Goal: Task Accomplishment & Management: Manage account settings

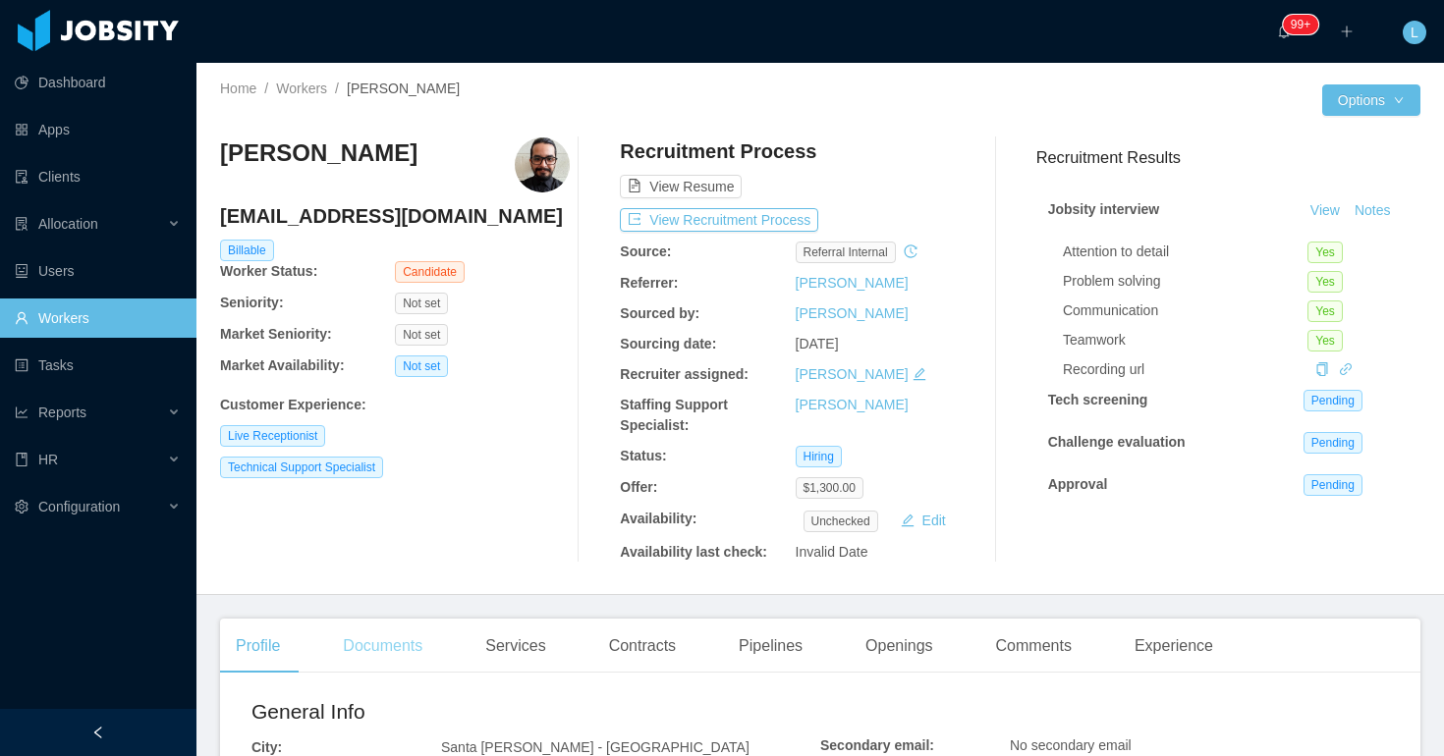
click at [396, 635] on div "Documents" at bounding box center [382, 646] width 111 height 55
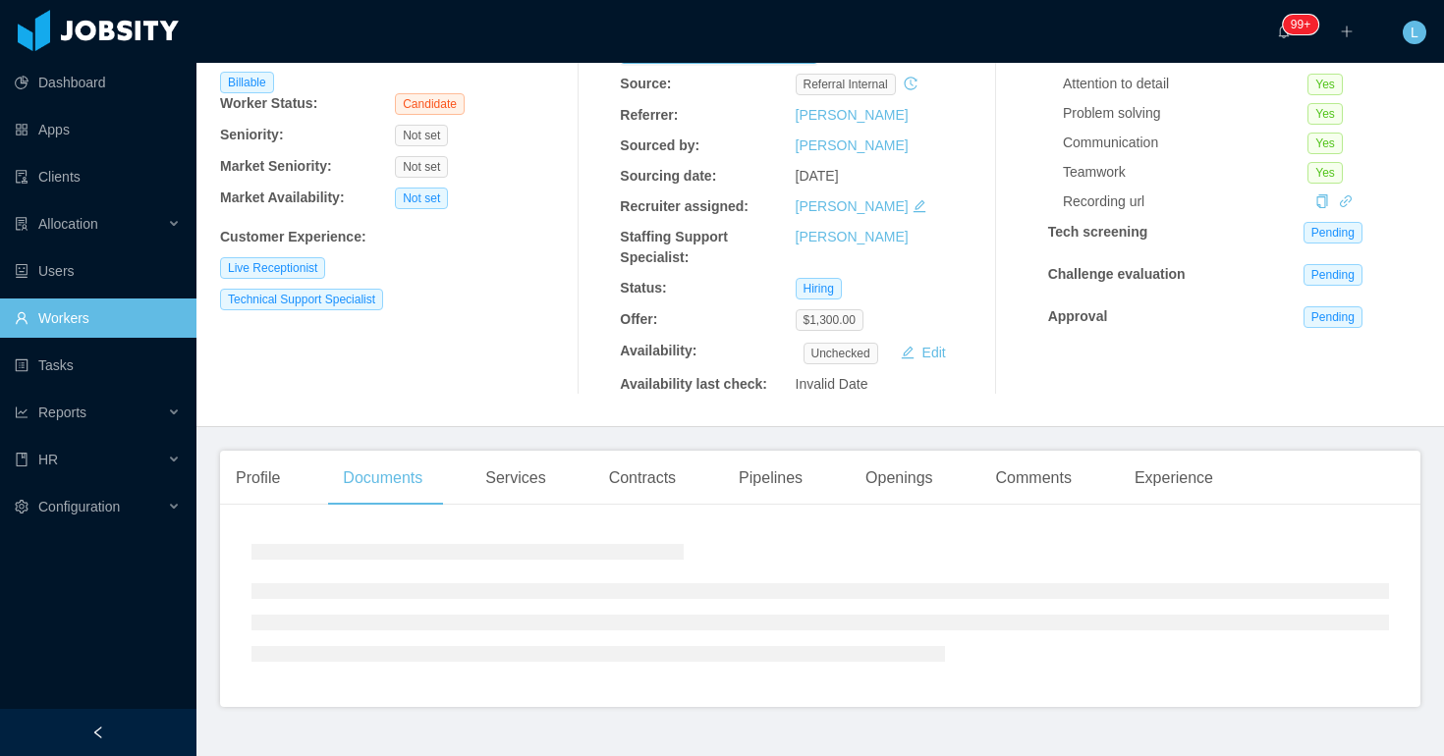
scroll to position [210, 0]
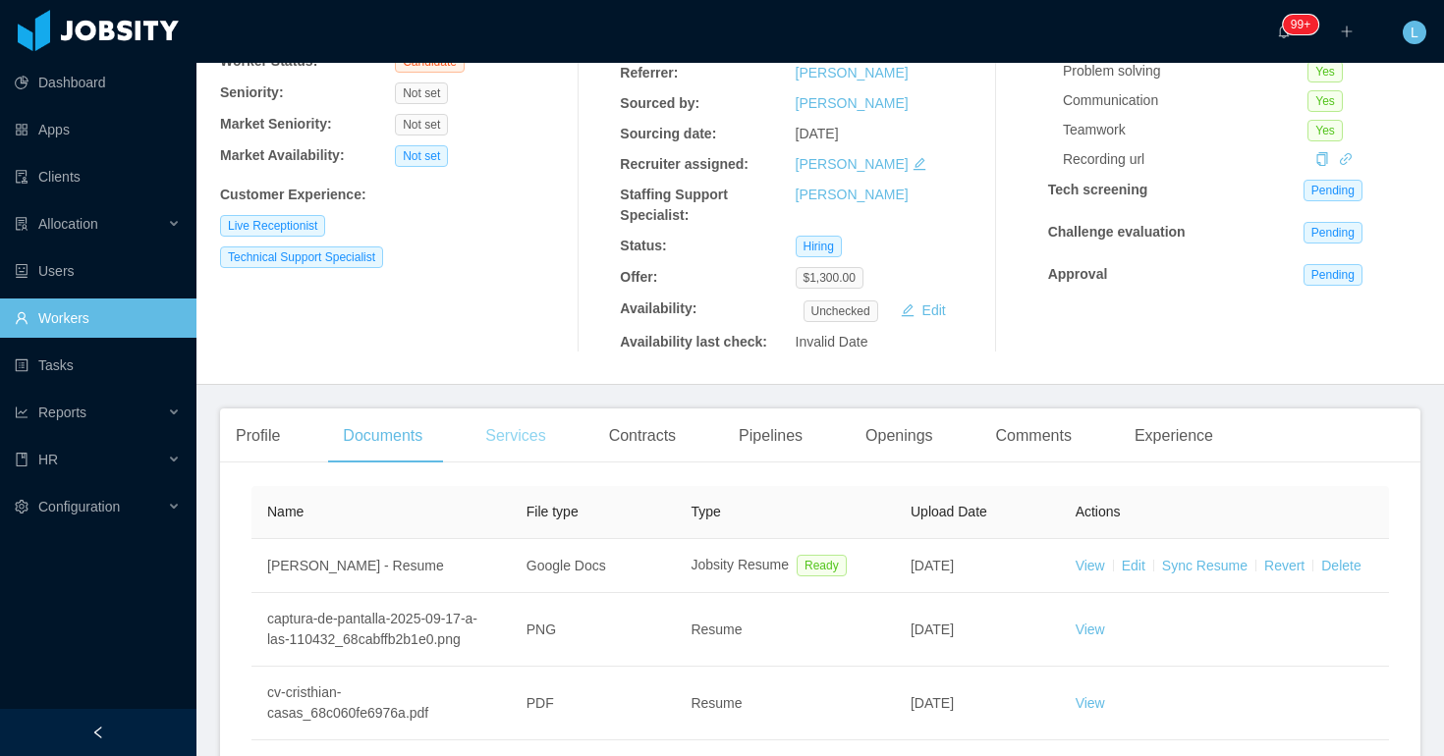
click at [518, 431] on div "Services" at bounding box center [515, 436] width 91 height 55
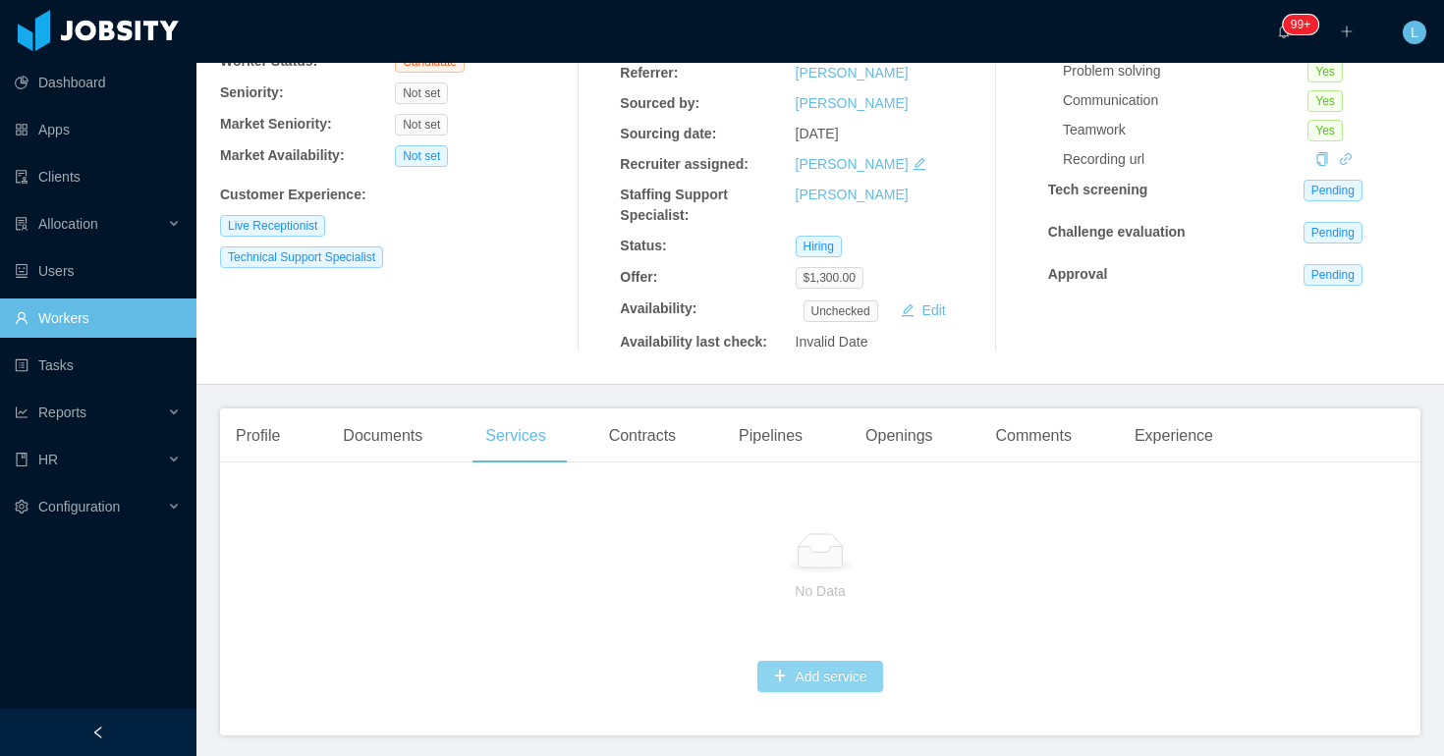
click at [817, 676] on button "Add service" at bounding box center [819, 676] width 125 height 31
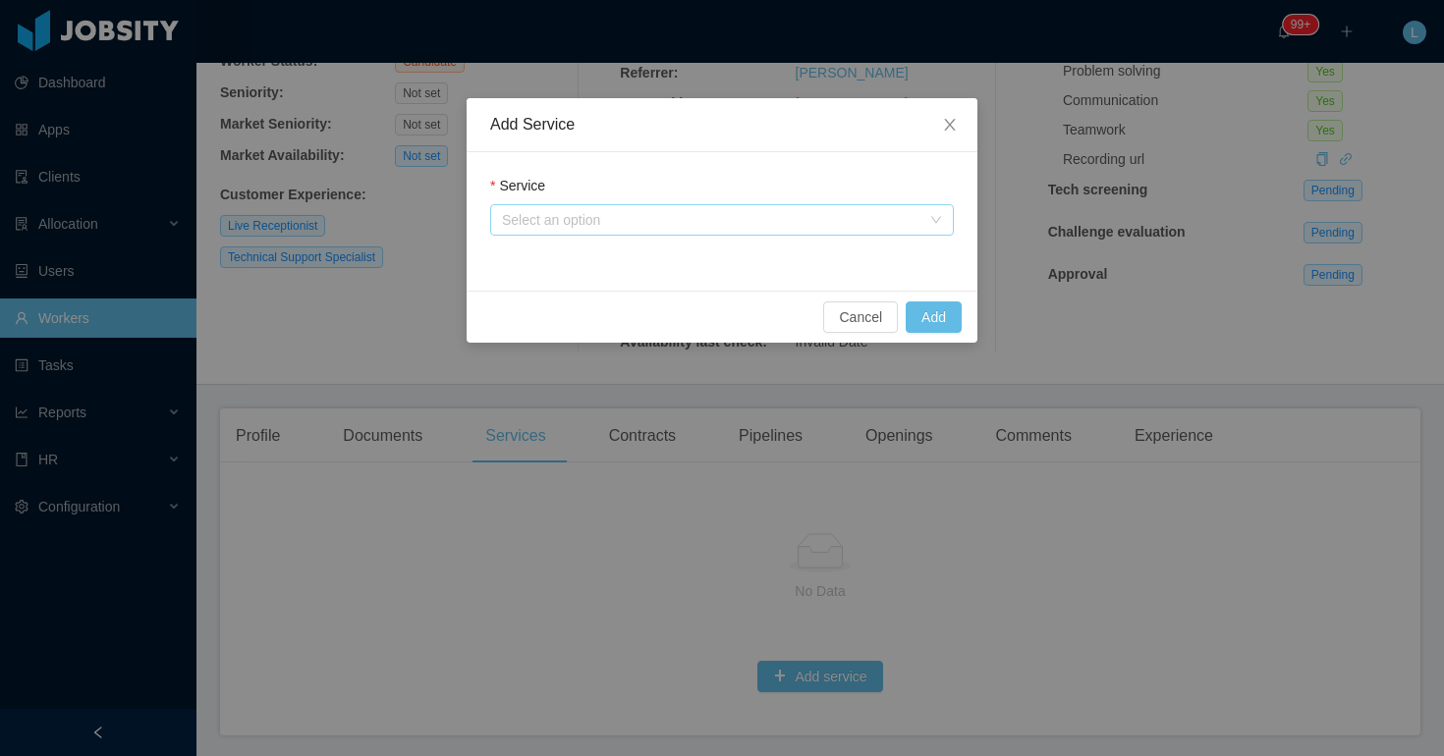
click at [548, 218] on div "Select an option" at bounding box center [711, 220] width 418 height 20
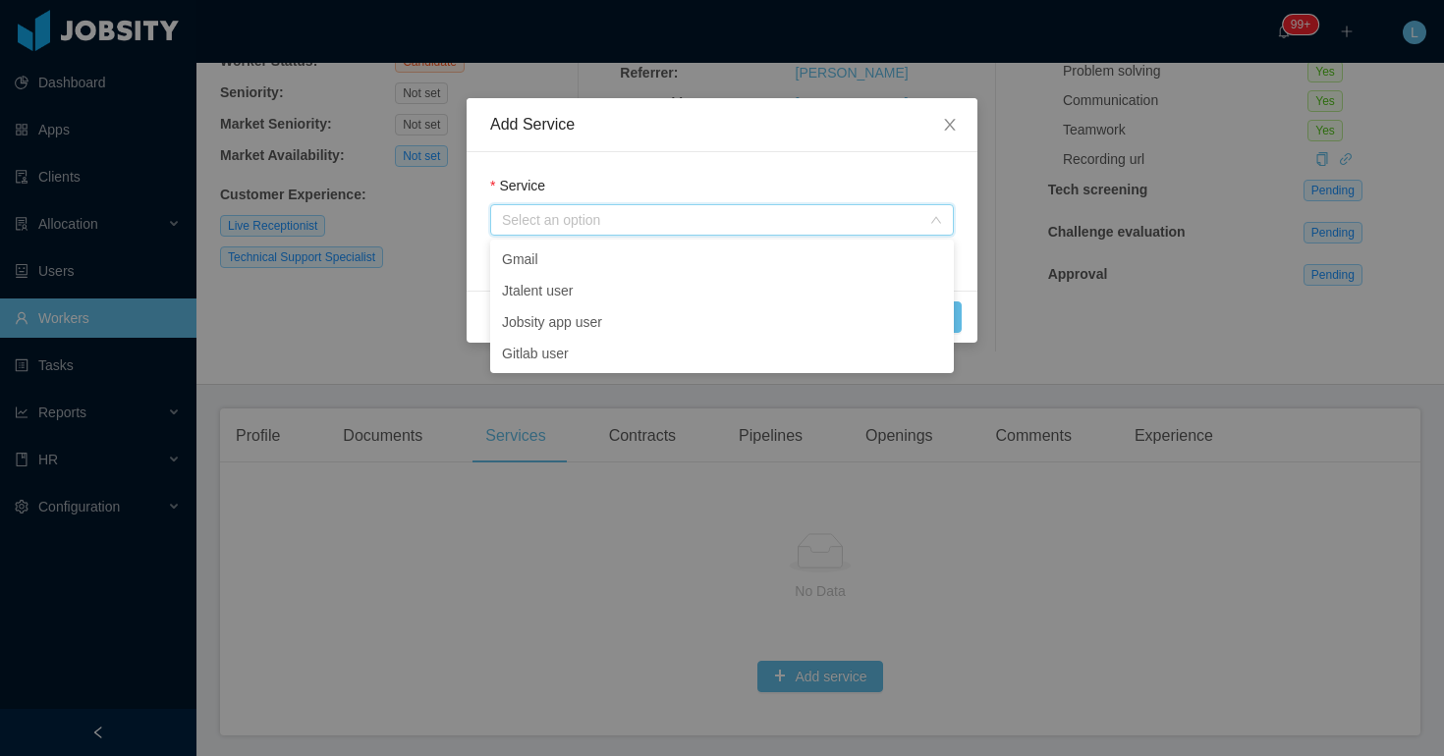
click at [660, 160] on div "Service Select an option" at bounding box center [722, 221] width 511 height 139
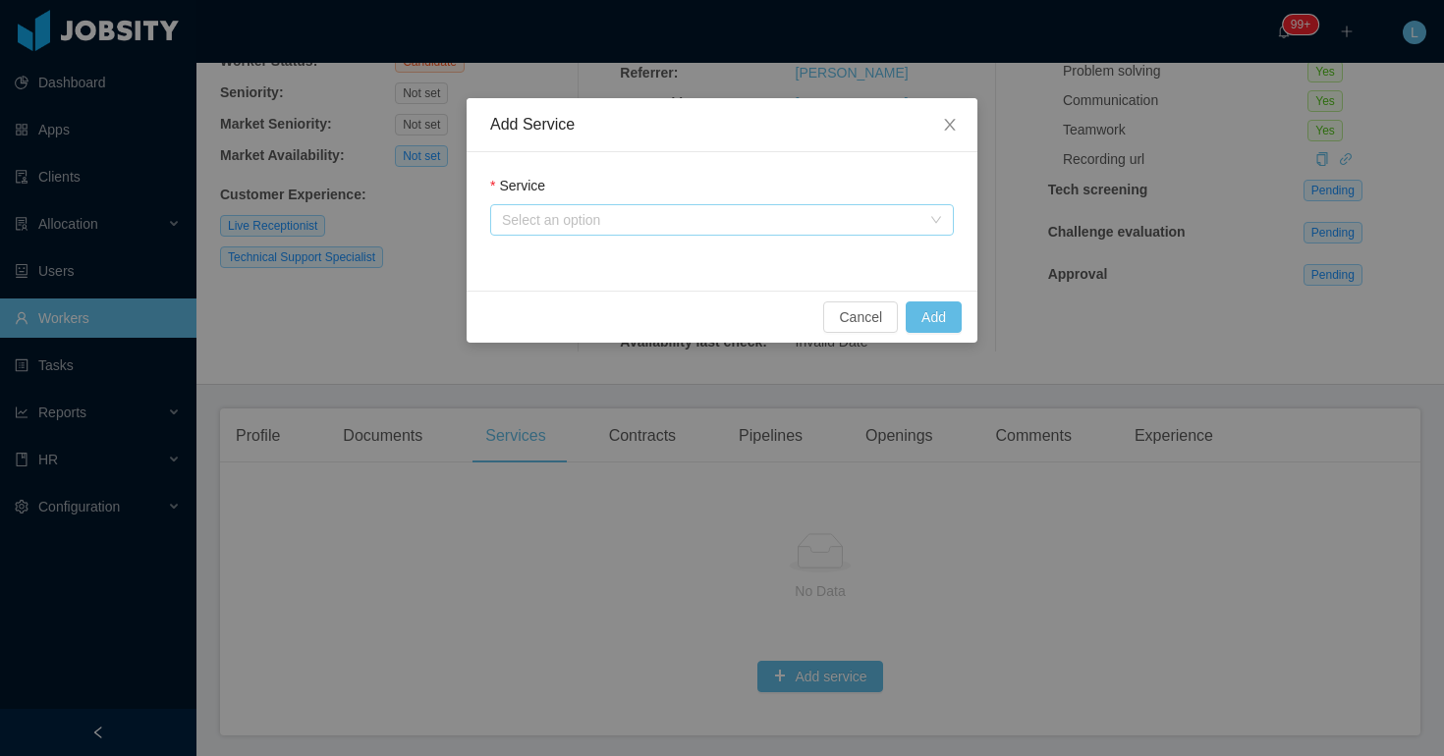
click at [542, 224] on div "Select an option" at bounding box center [711, 220] width 418 height 20
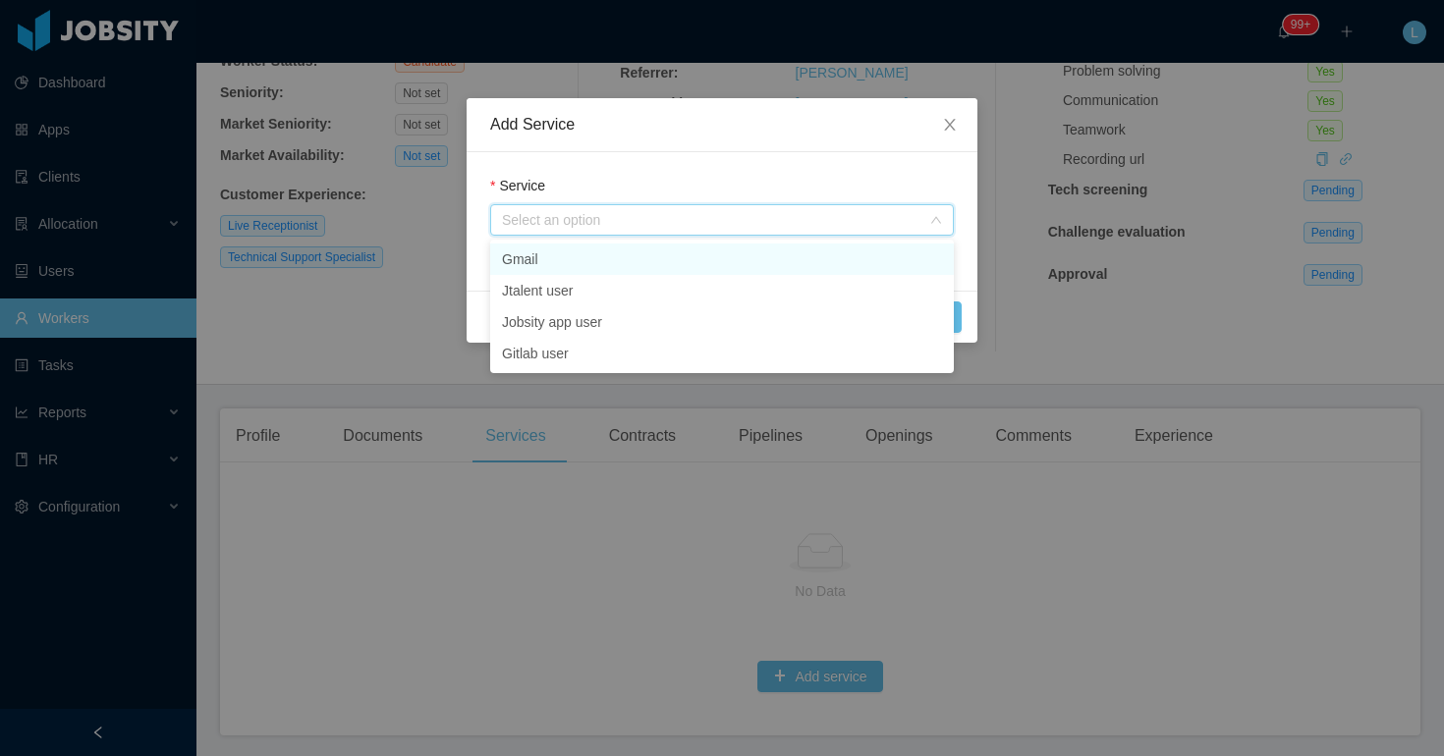
click at [544, 251] on li "Gmail" at bounding box center [722, 259] width 464 height 31
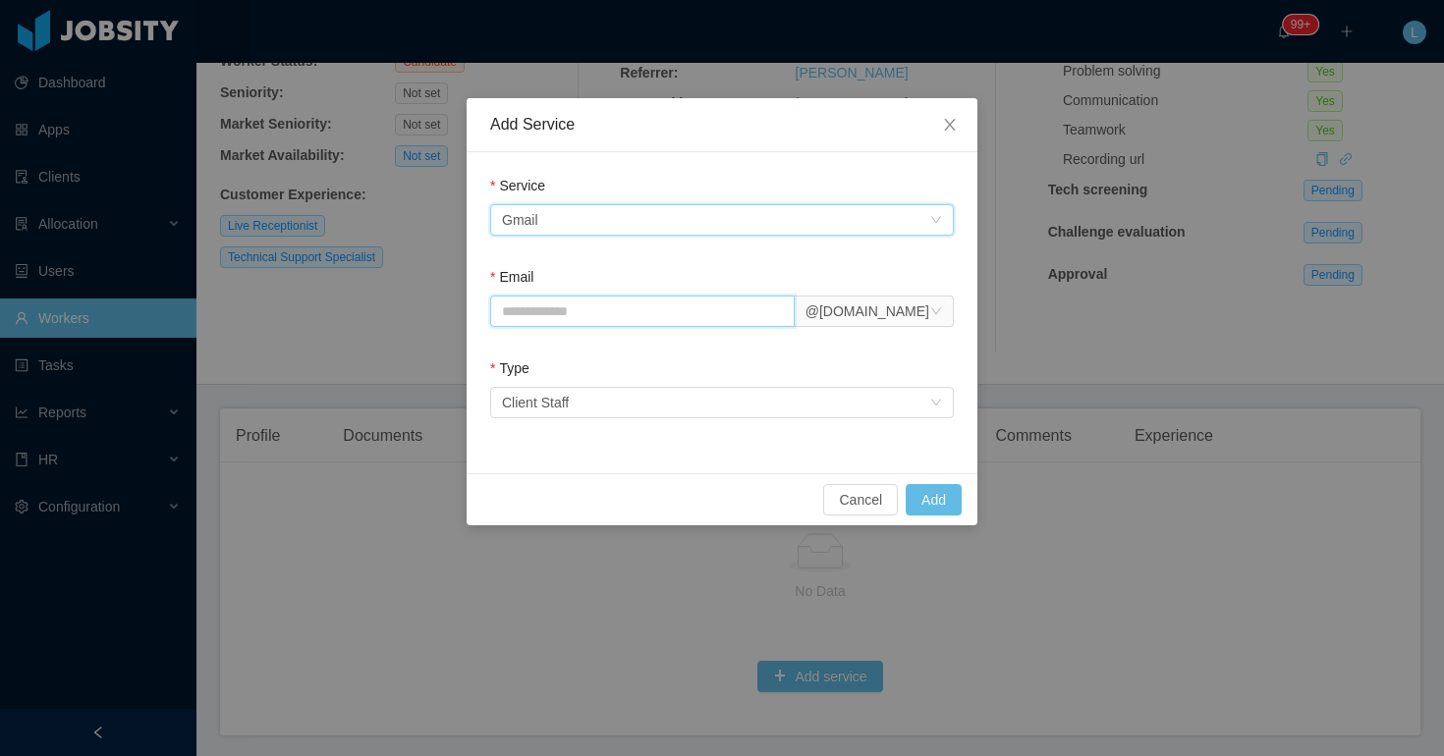
click at [614, 312] on input "Email" at bounding box center [642, 311] width 305 height 31
type input "**********"
click at [916, 493] on button "Add" at bounding box center [934, 499] width 56 height 31
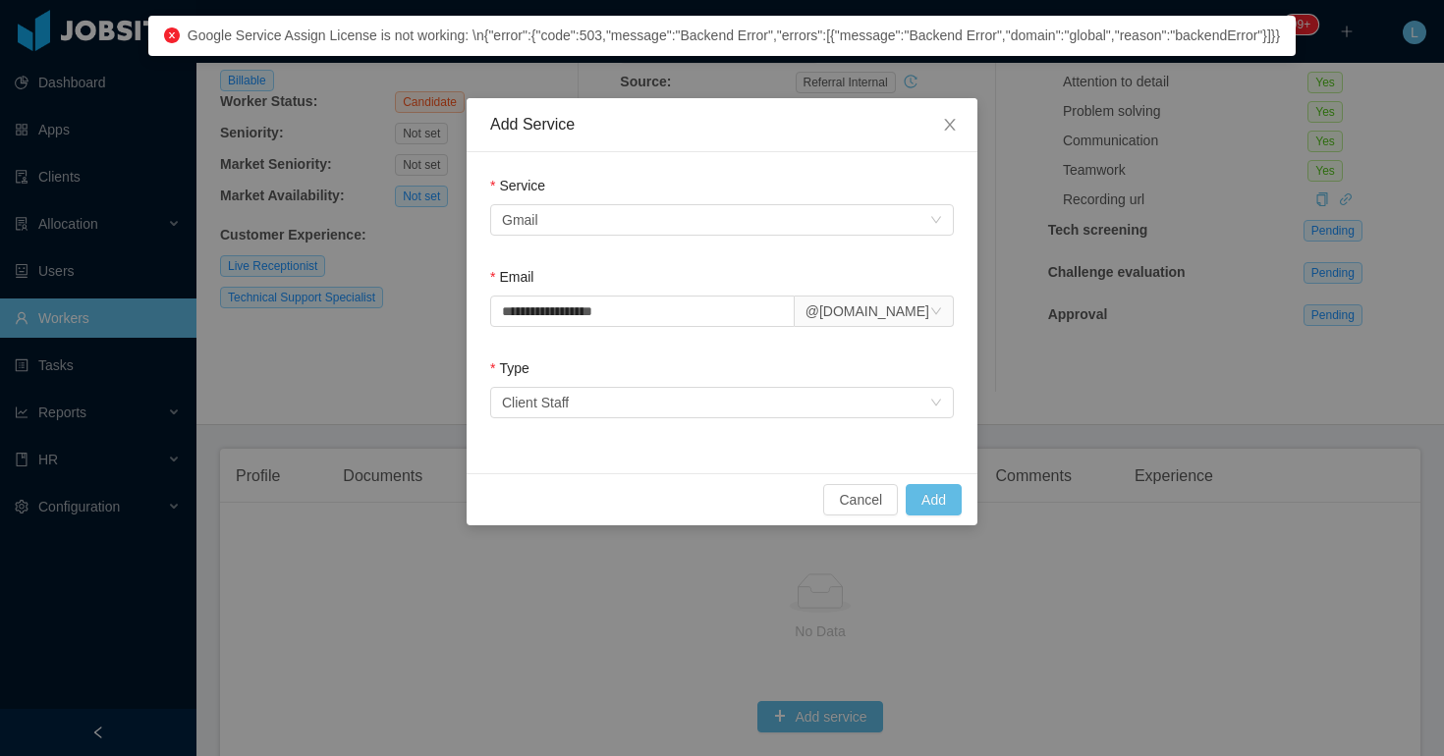
scroll to position [210, 0]
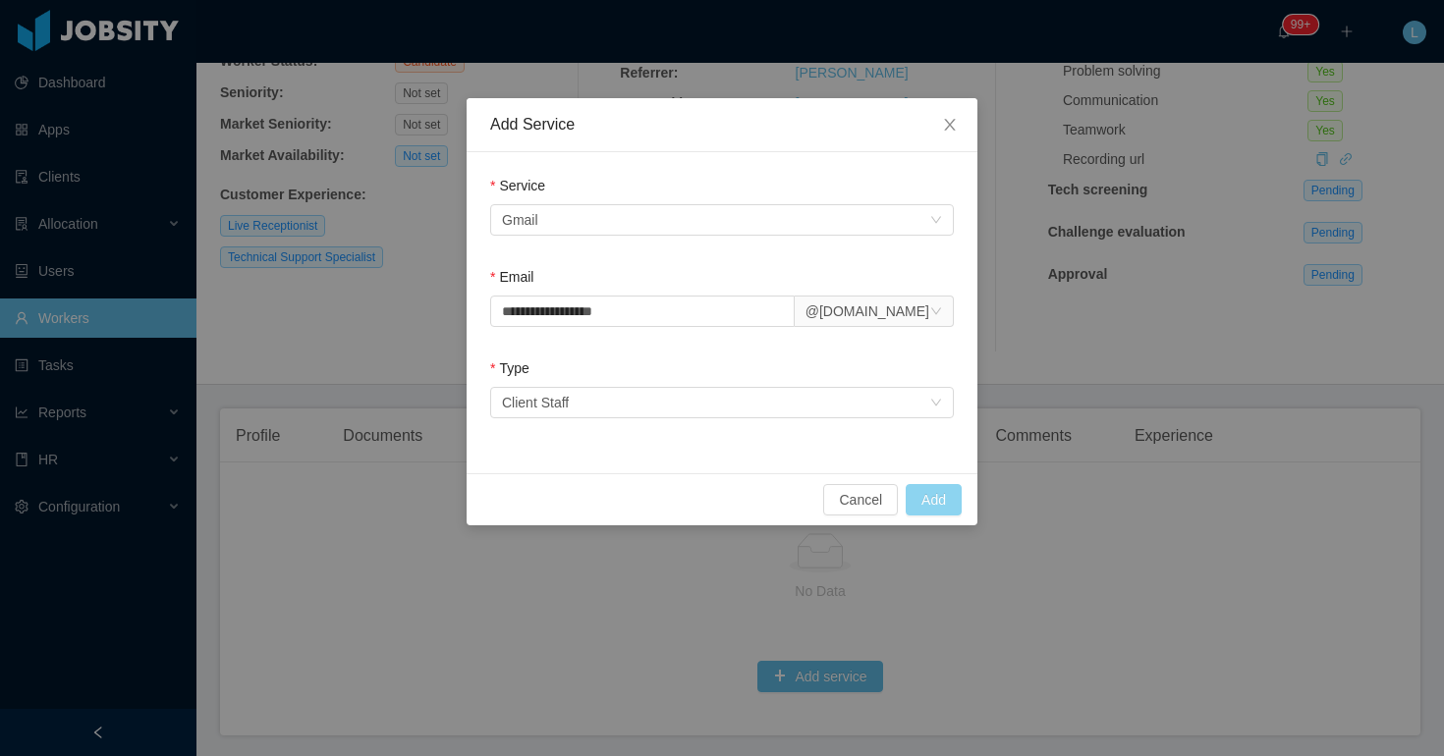
click at [936, 500] on button "Add" at bounding box center [934, 499] width 56 height 31
click at [941, 135] on span "Close" at bounding box center [949, 125] width 55 height 55
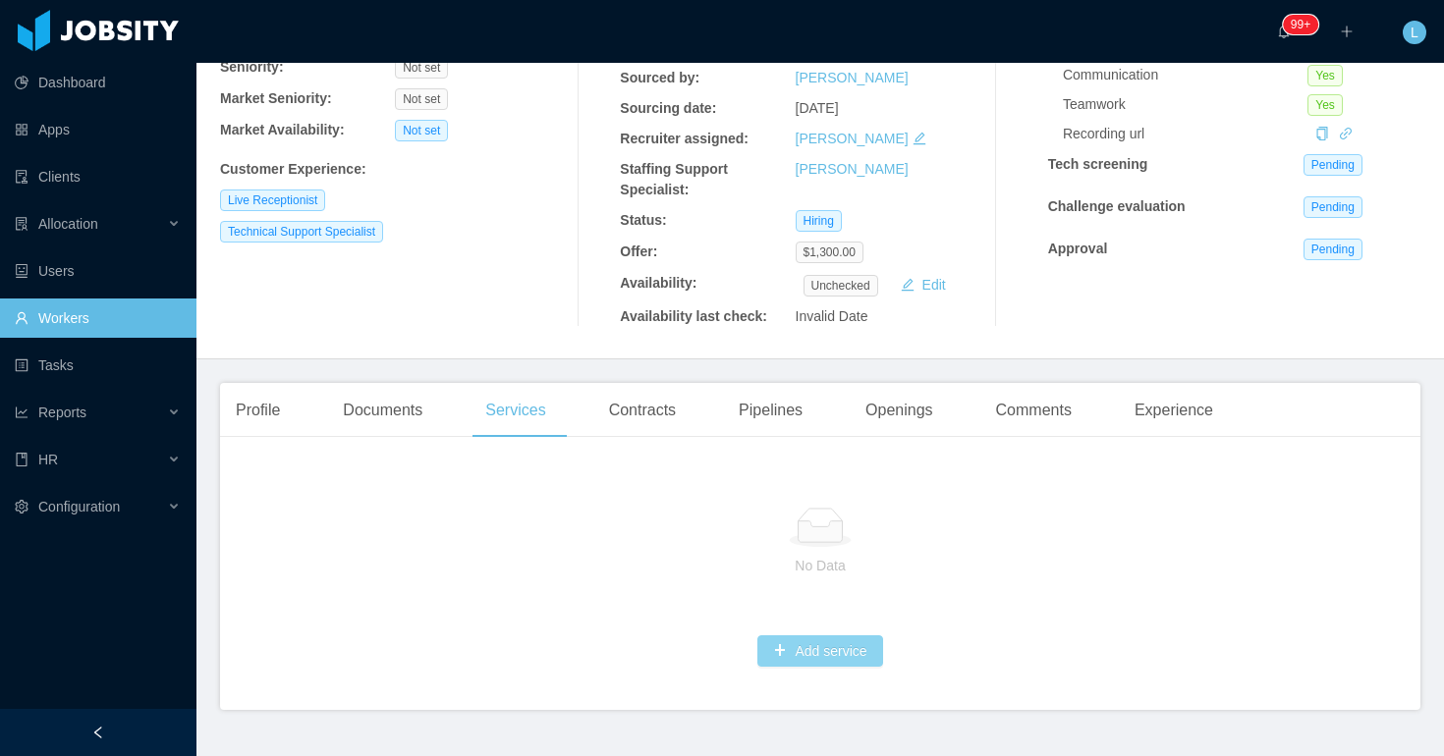
scroll to position [281, 0]
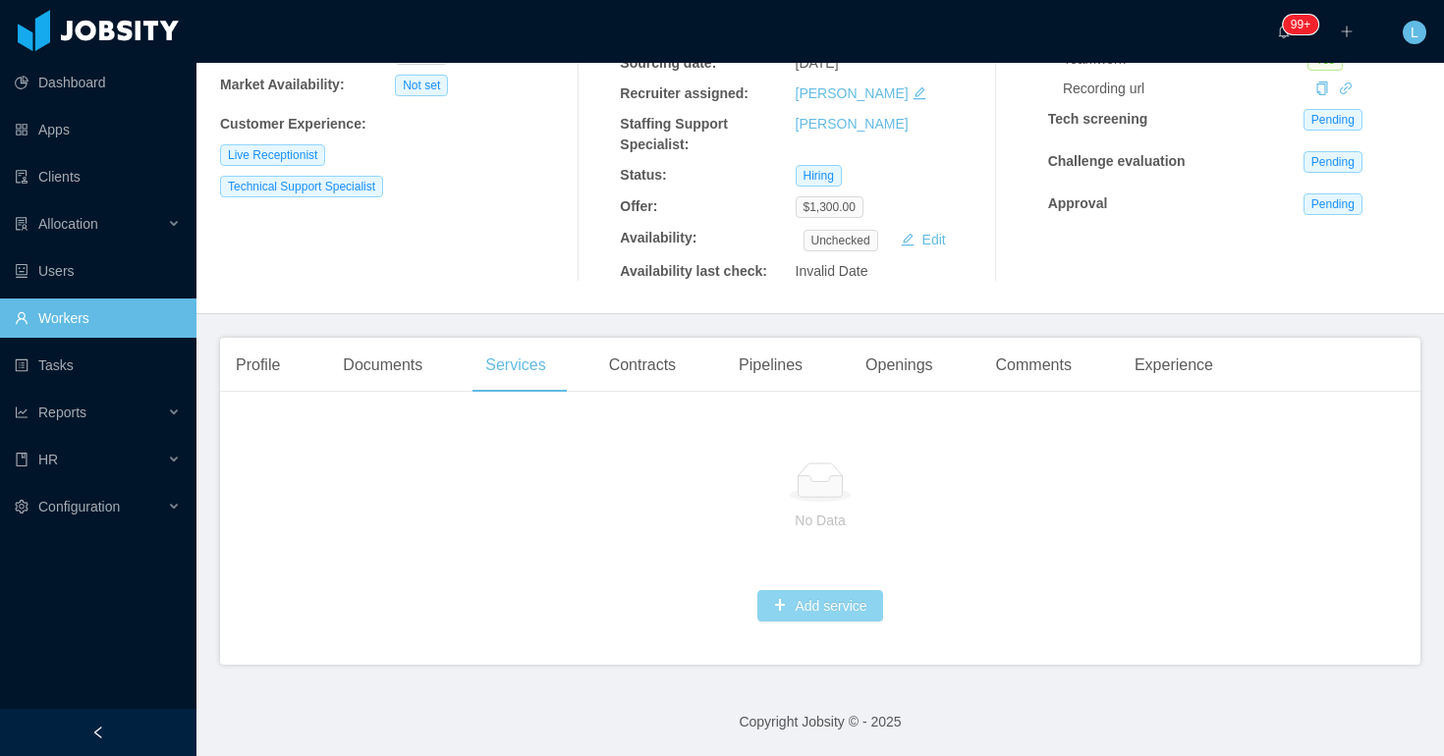
click at [816, 607] on button "Add service" at bounding box center [819, 605] width 125 height 31
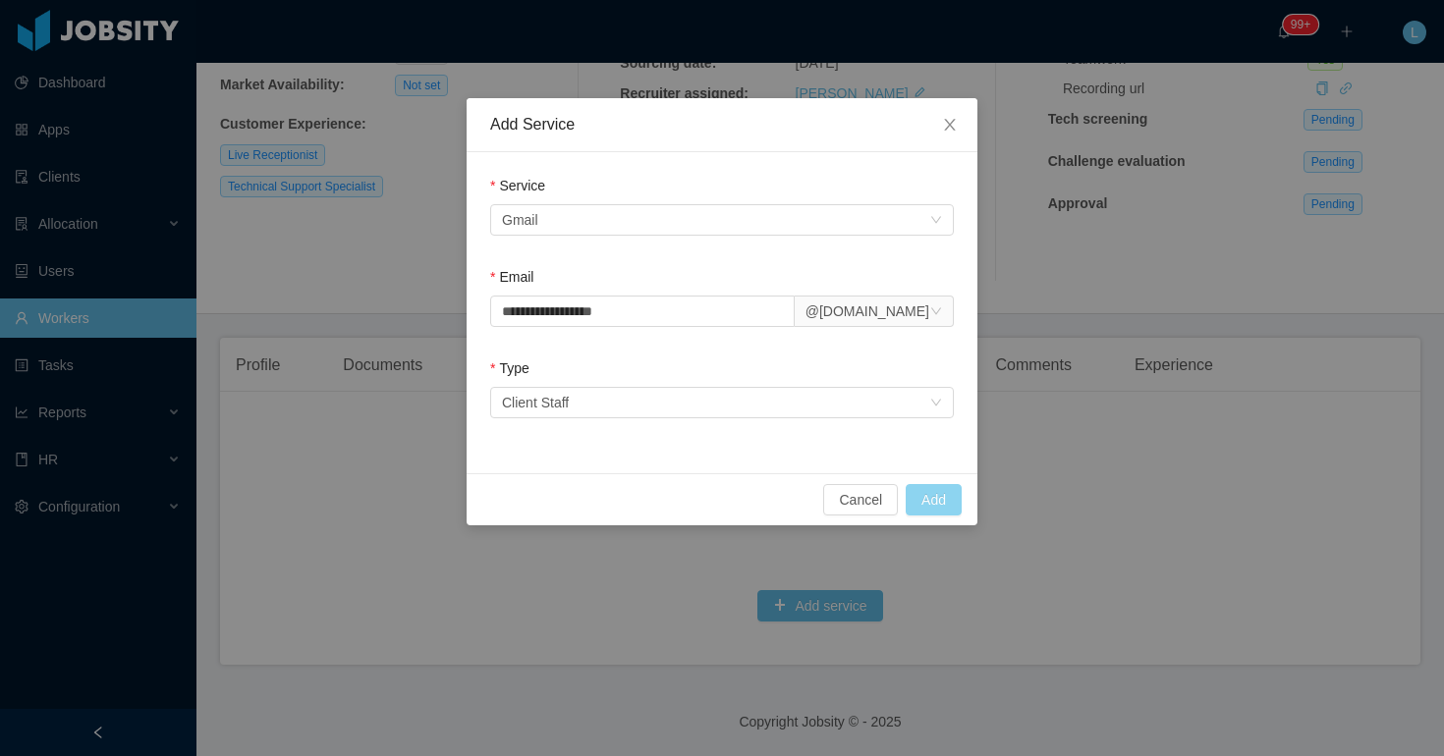
click at [926, 491] on button "Add" at bounding box center [934, 499] width 56 height 31
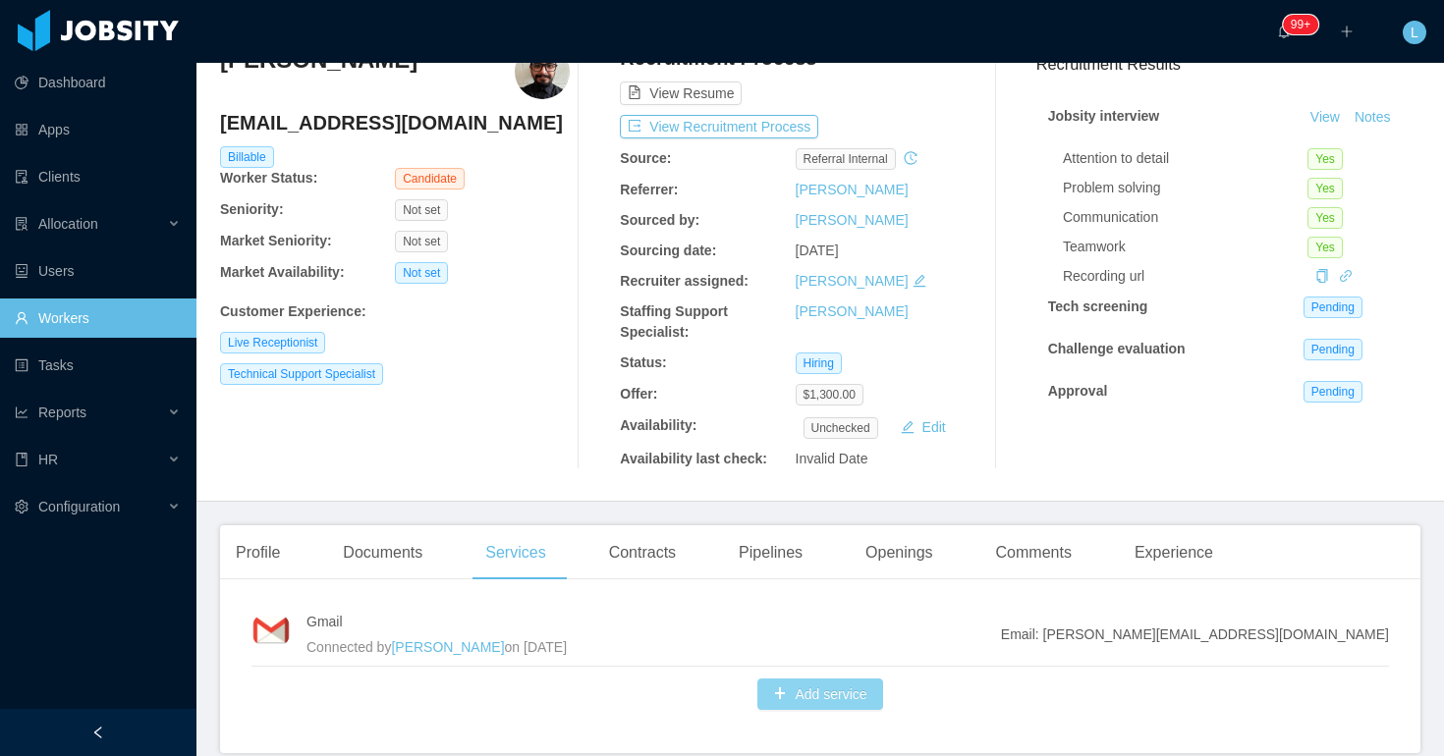
scroll to position [182, 0]
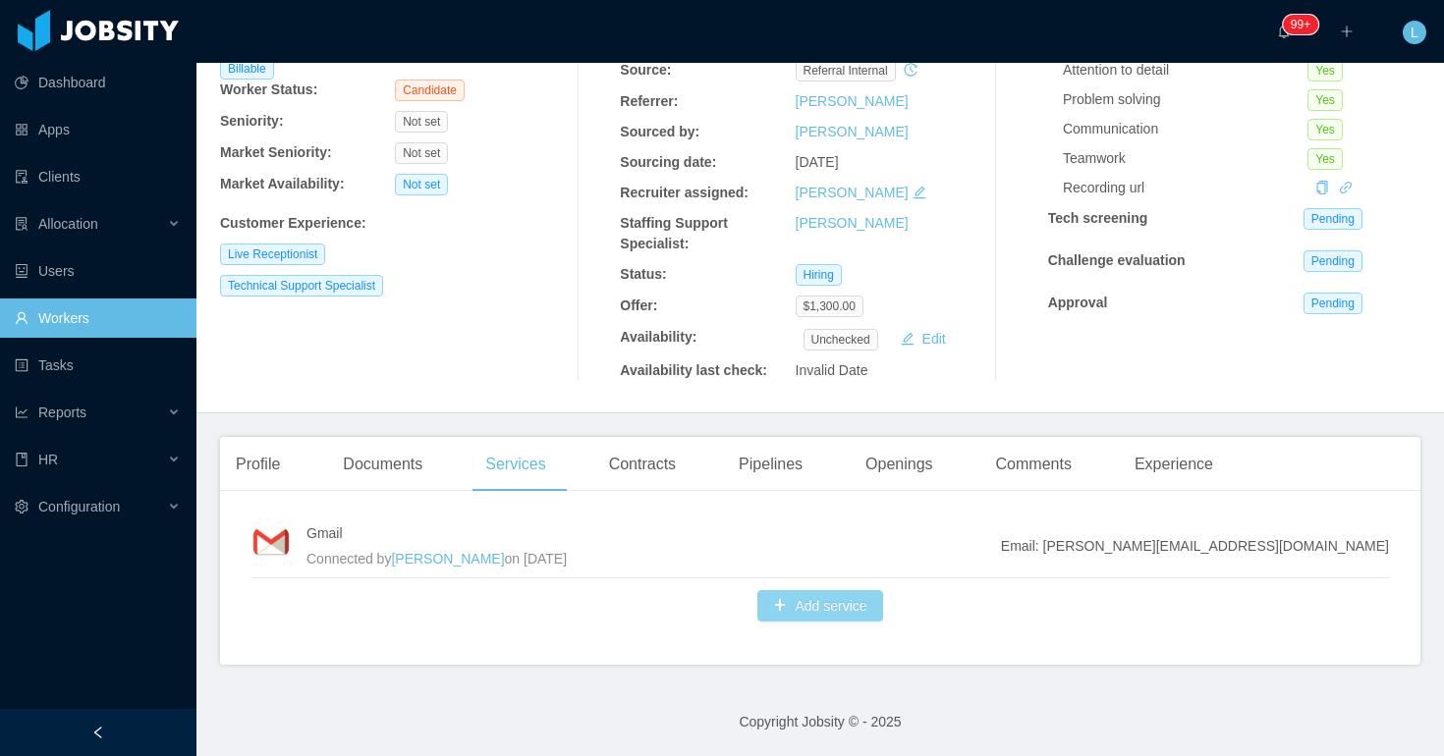
click at [805, 598] on button "Add service" at bounding box center [819, 605] width 125 height 31
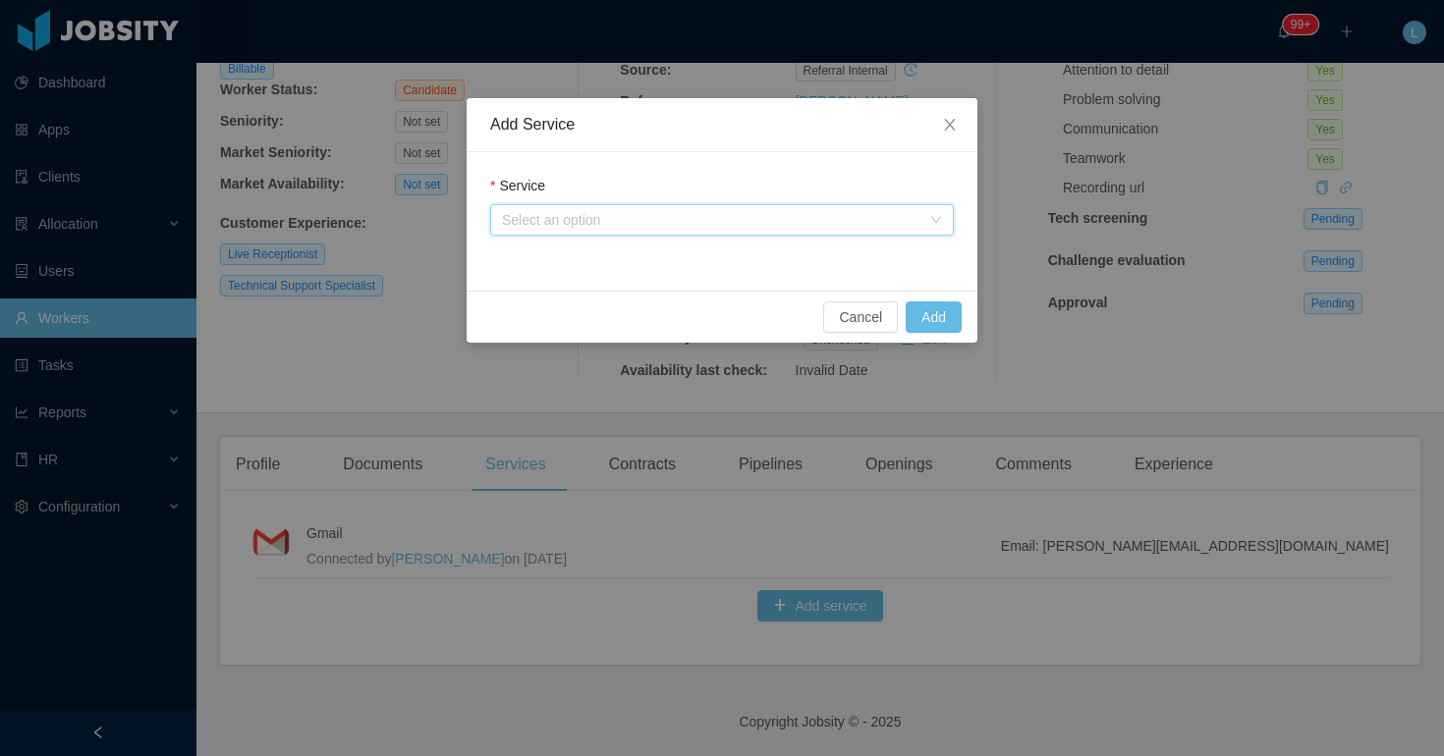
click at [621, 229] on div "Select an option" at bounding box center [715, 219] width 427 height 29
click at [596, 212] on div "Select an option" at bounding box center [711, 220] width 418 height 20
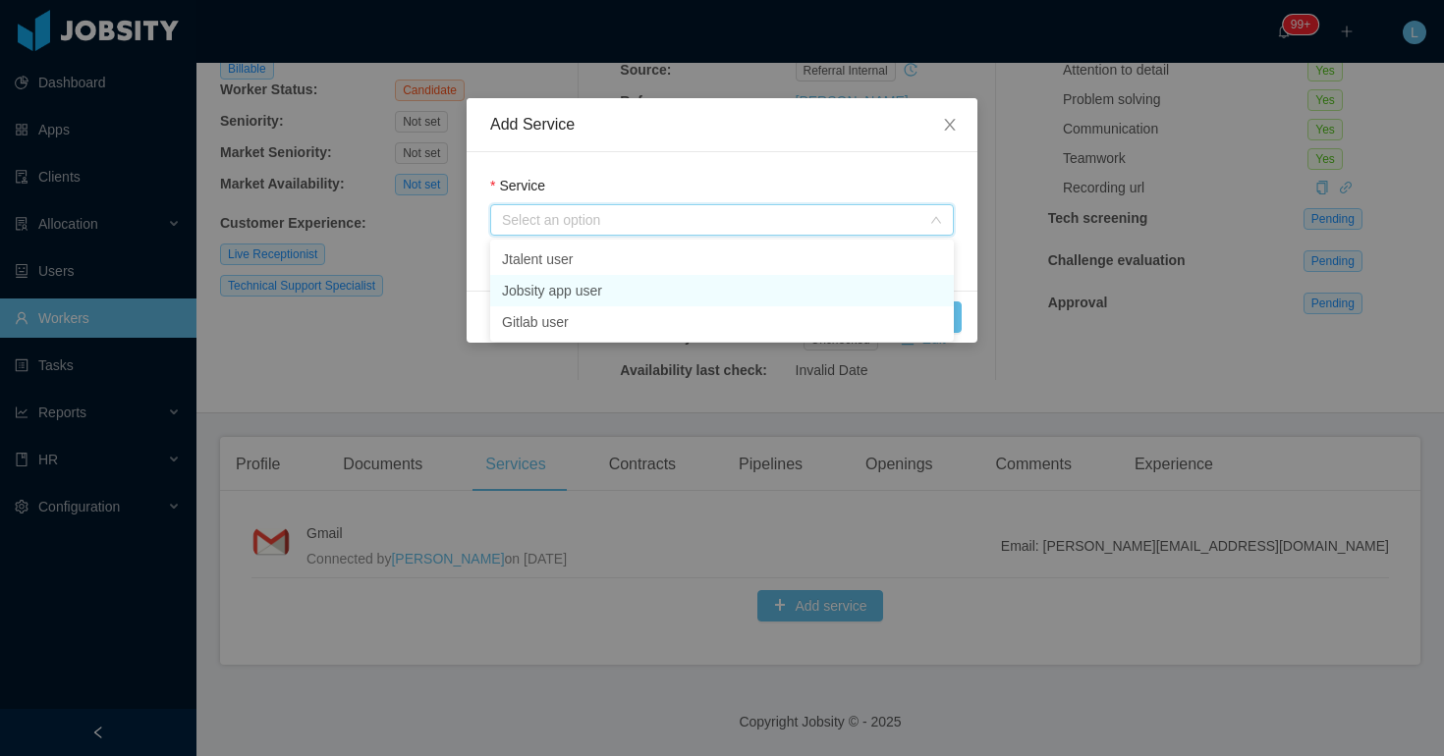
click at [568, 284] on li "Jobsity app user" at bounding box center [722, 290] width 464 height 31
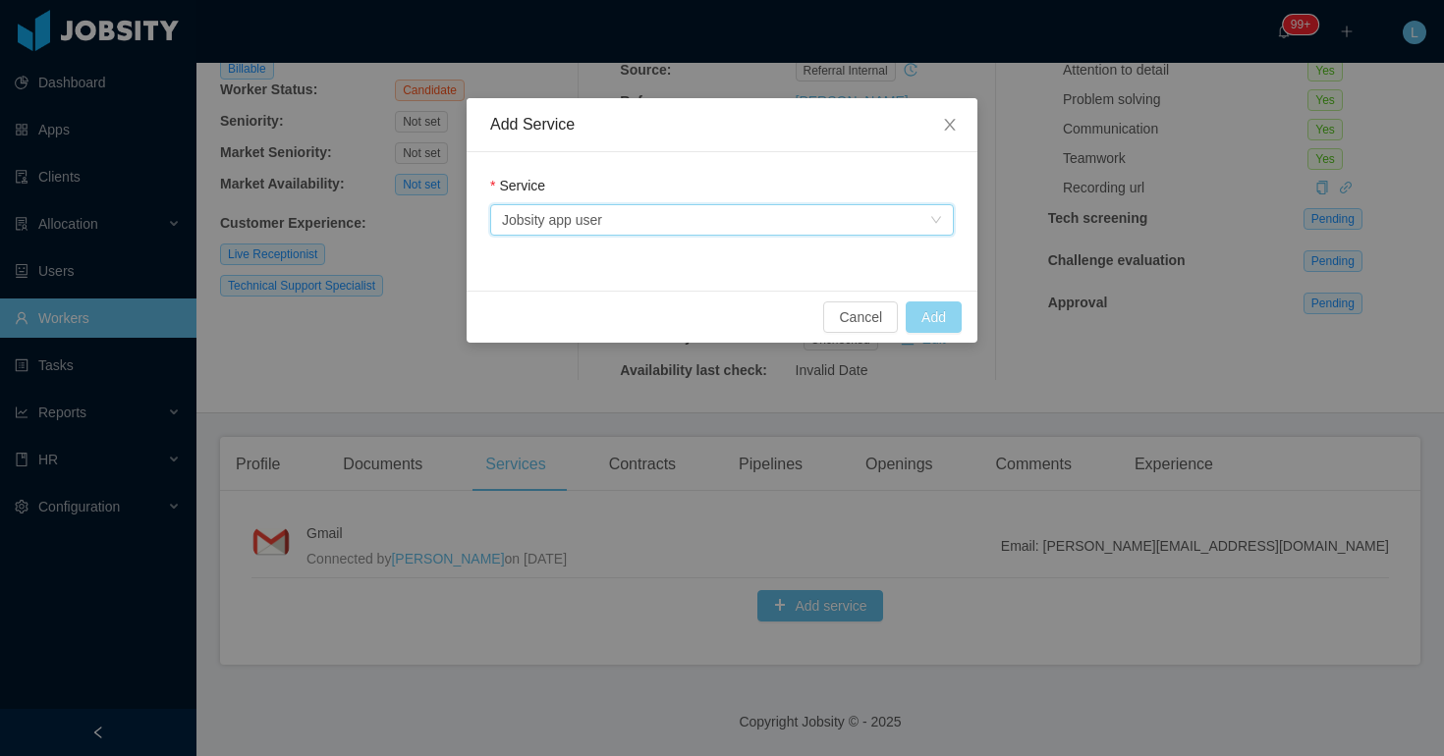
click at [916, 322] on button "Add" at bounding box center [934, 317] width 56 height 31
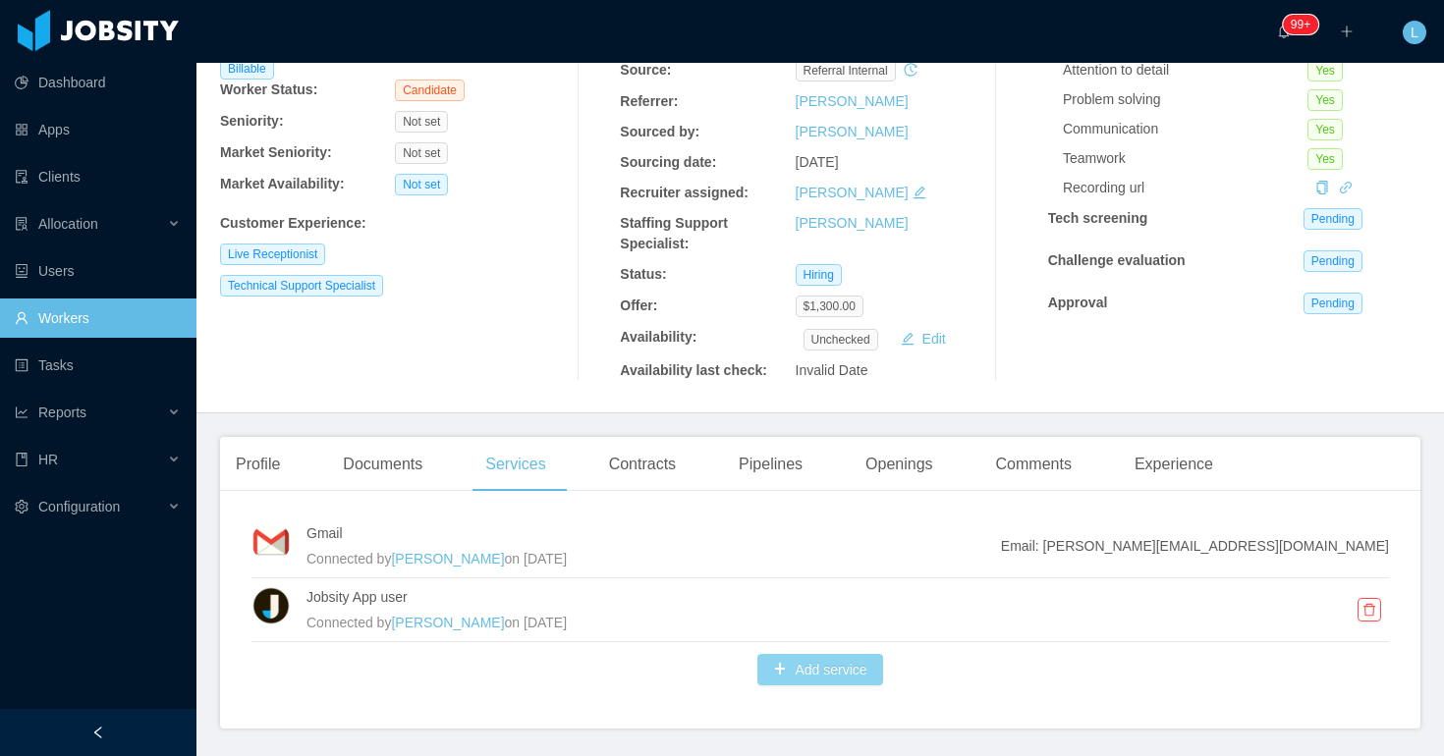
scroll to position [0, 0]
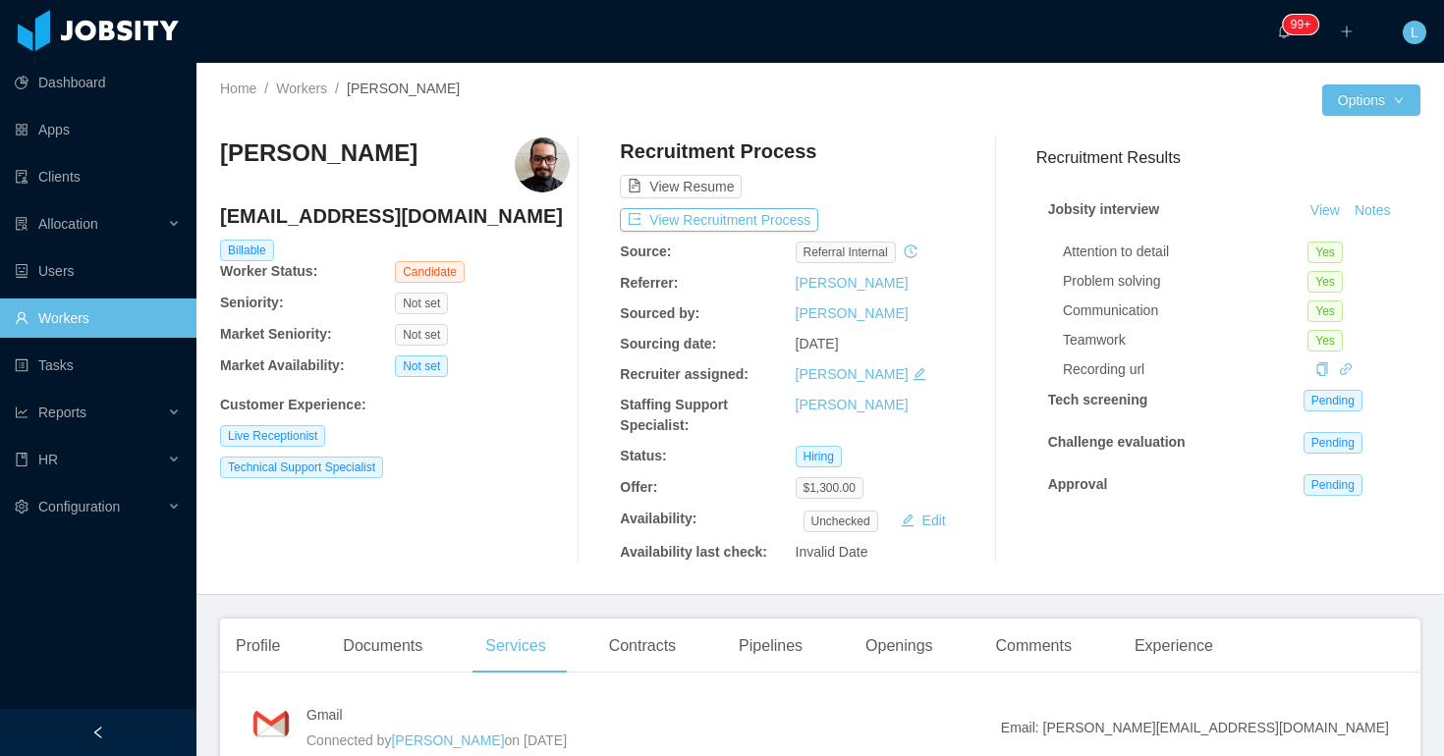
click at [279, 223] on h4 "franfigueroa821@gmail.com" at bounding box center [395, 216] width 350 height 28
copy h4 "franfigueroa821@gmail.com"
click at [947, 423] on div "Staffing Support Specialist: Lourdes Sanchis" at bounding box center [795, 415] width 350 height 41
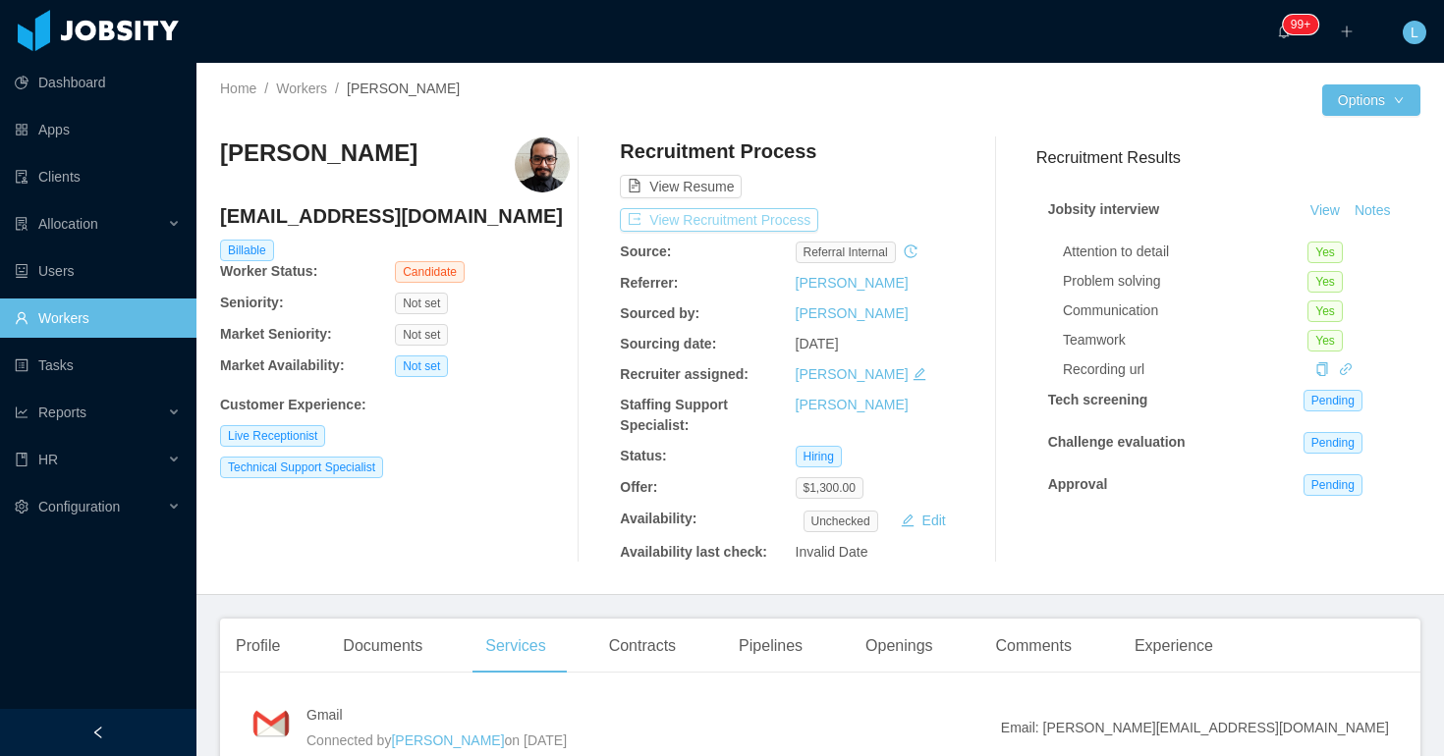
click at [711, 222] on button "View Recruitment Process" at bounding box center [719, 220] width 198 height 24
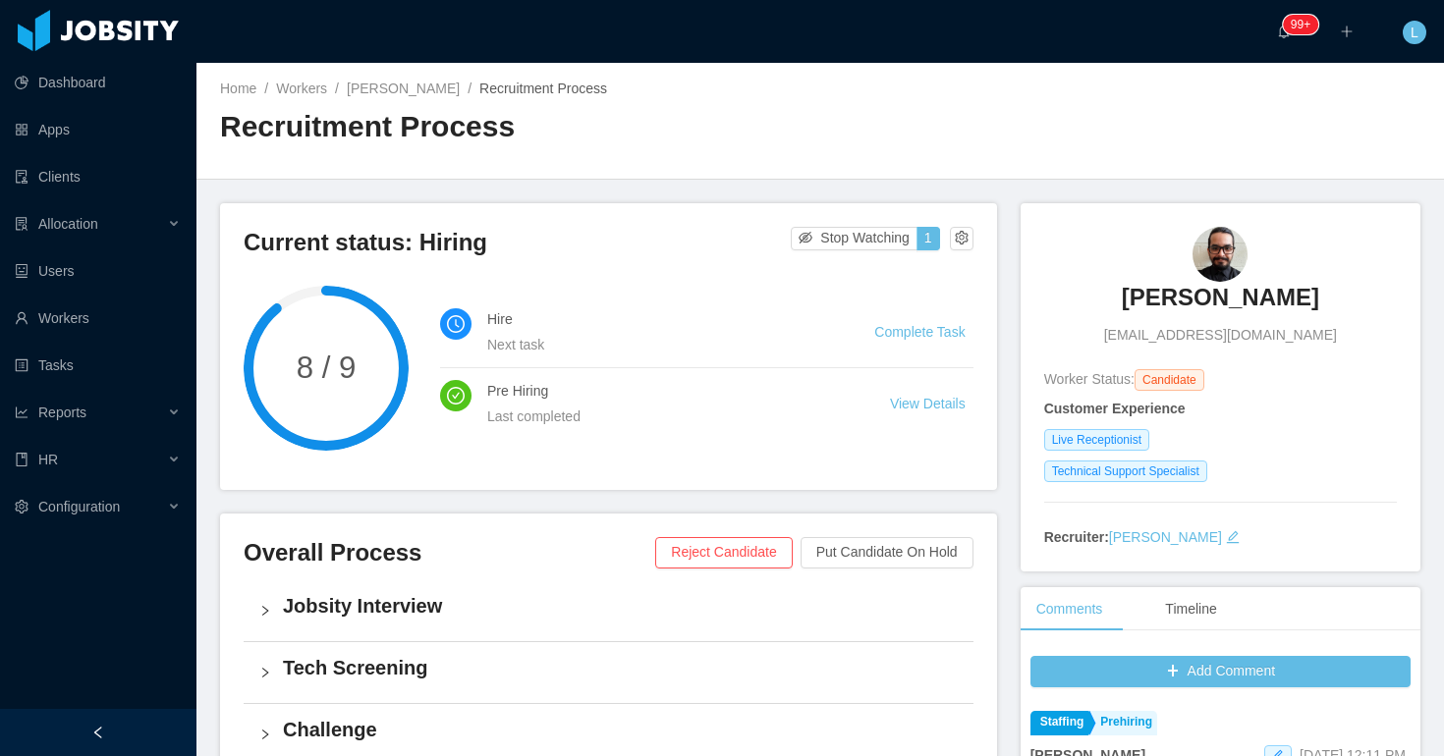
click at [1124, 269] on div "Francisco Figueroa franfigueroa821@gmail.com" at bounding box center [1220, 286] width 353 height 119
copy h3 "[PERSON_NAME]"
click at [848, 148] on div "Home / Workers / Francisco Figueroa / Recruitment Process / Recruitment Process" at bounding box center [820, 121] width 1248 height 117
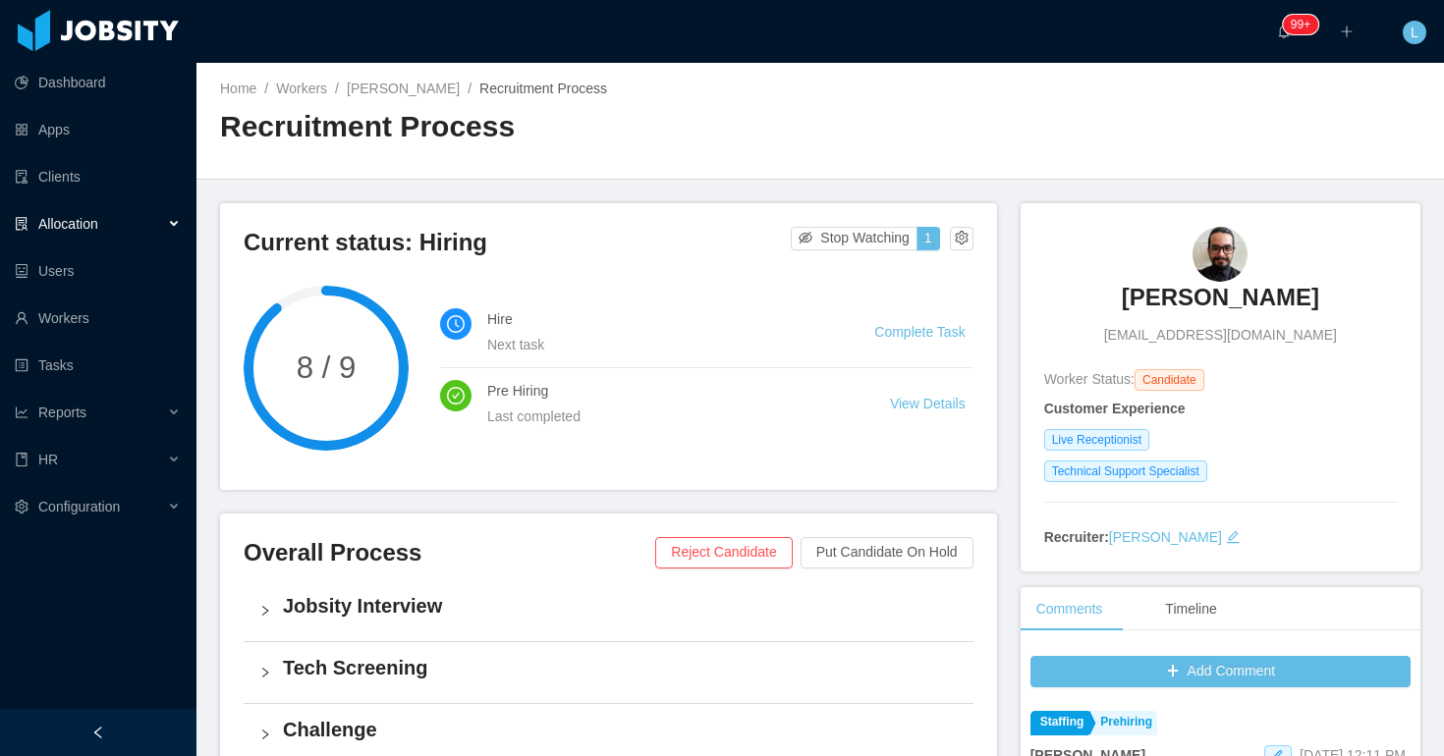
click at [98, 228] on span "Allocation" at bounding box center [68, 224] width 60 height 16
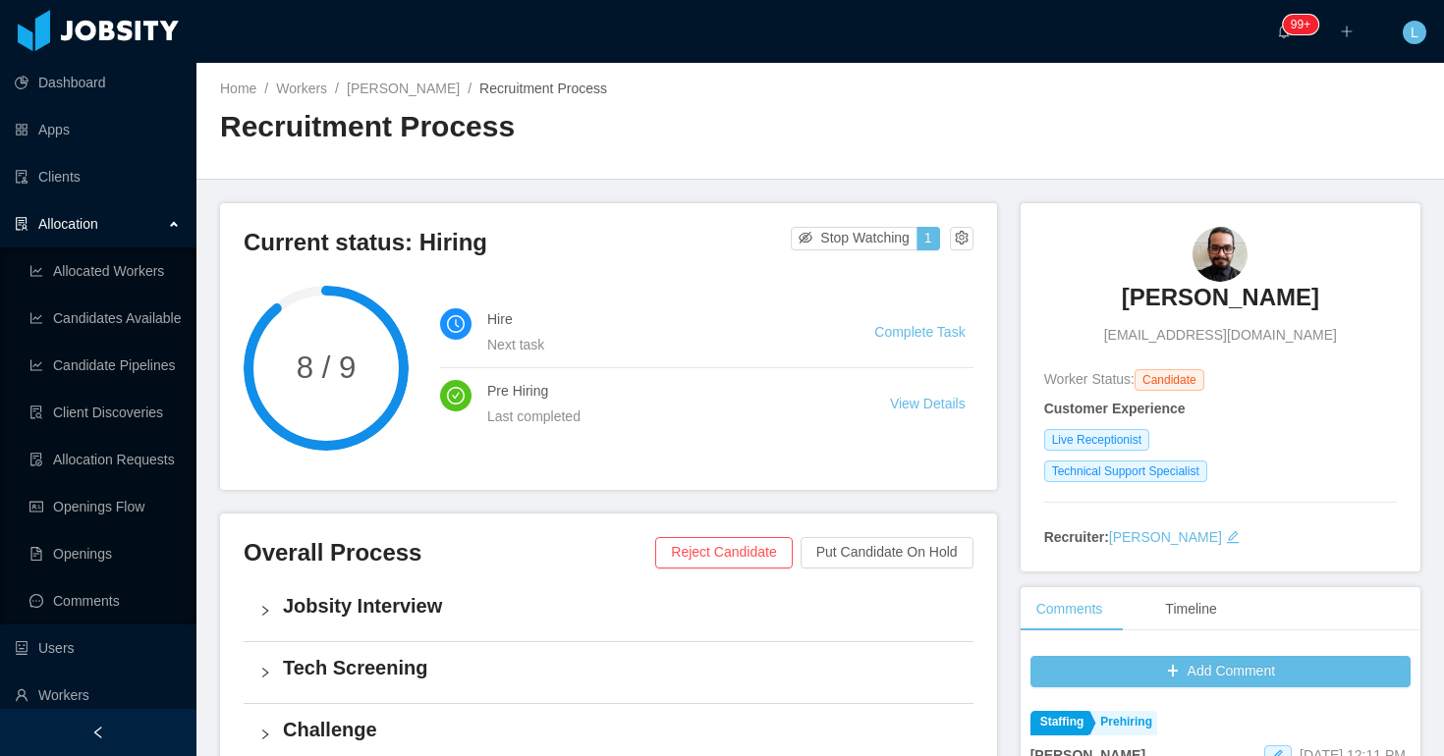
click at [664, 65] on div "Home / Workers / Francisco Figueroa / Recruitment Process / Recruitment Process" at bounding box center [820, 121] width 1248 height 117
click at [439, 79] on div "Home / Workers / Francisco Figueroa / Recruitment Process /" at bounding box center [520, 89] width 600 height 21
click at [434, 86] on link "[PERSON_NAME]" at bounding box center [403, 89] width 113 height 16
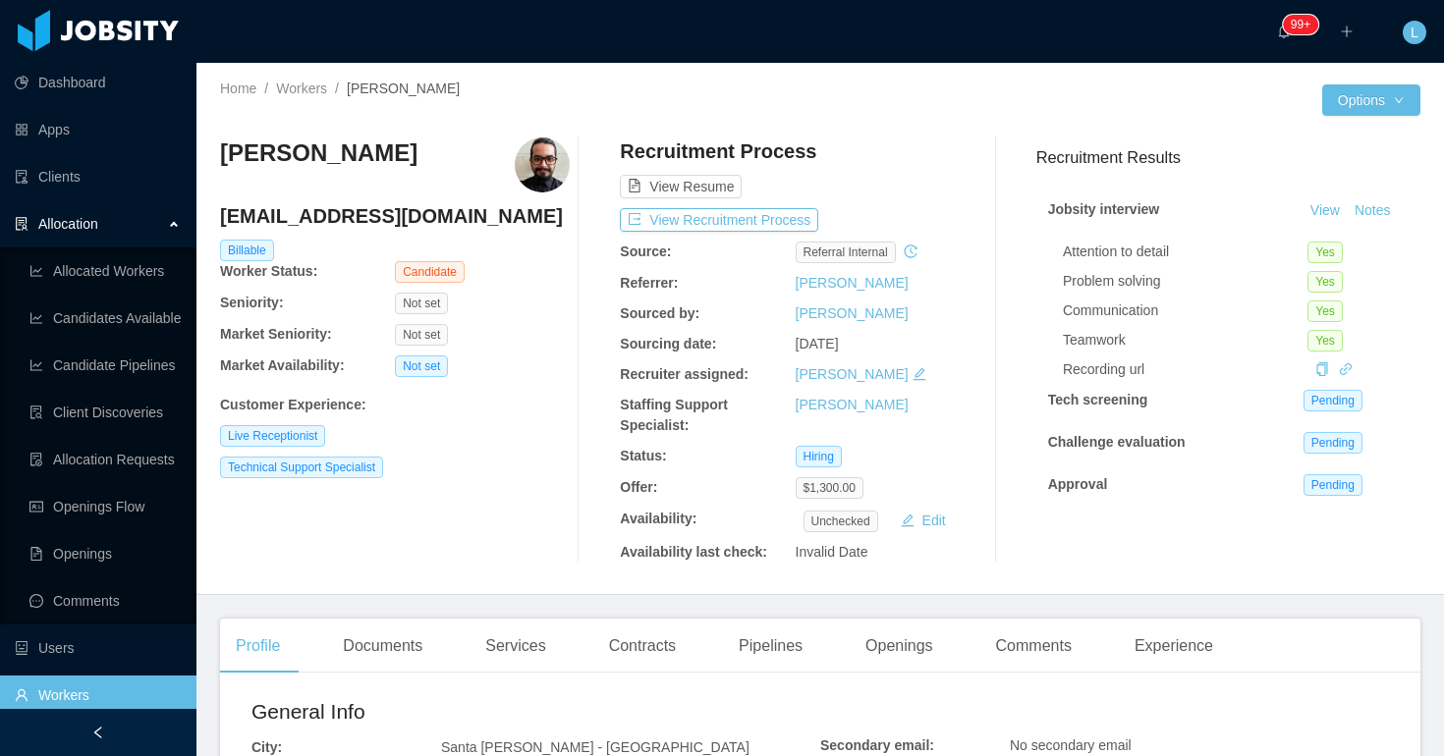
click at [372, 208] on h4 "franfigueroa821@gmail.com" at bounding box center [395, 216] width 350 height 28
copy h4 "franfigueroa821@gmail.com"
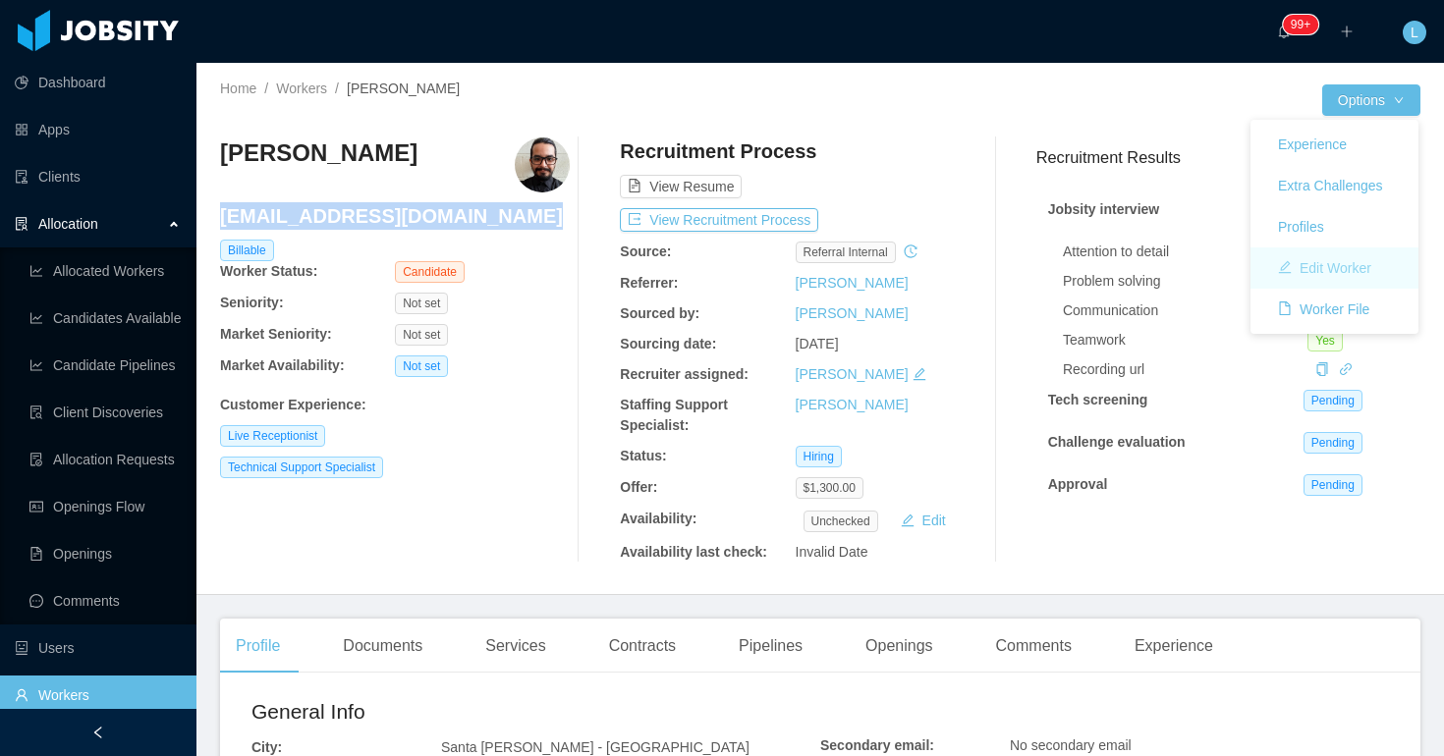
click at [1322, 259] on button "Edit Worker" at bounding box center [1324, 267] width 125 height 31
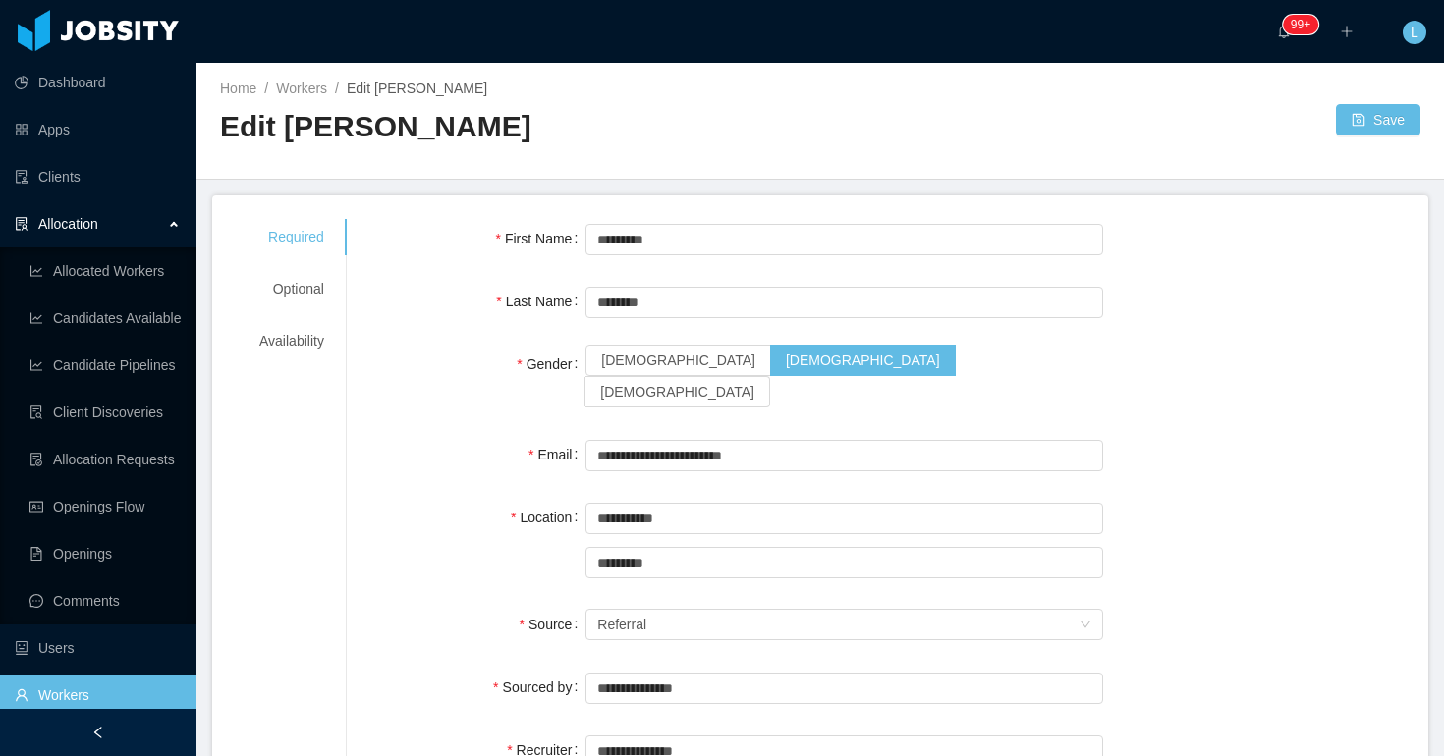
scroll to position [54, 0]
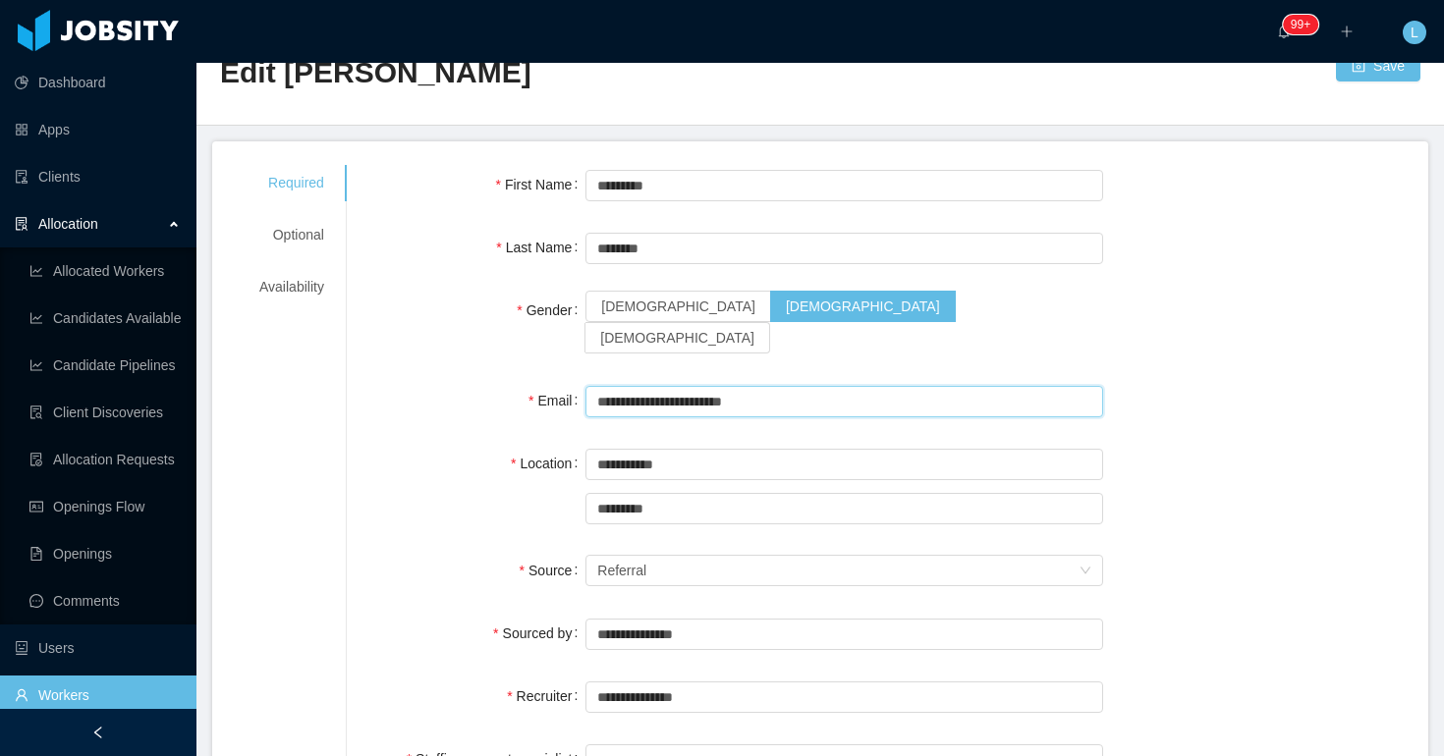
click at [714, 386] on input "**********" at bounding box center [844, 401] width 518 height 31
paste input "text"
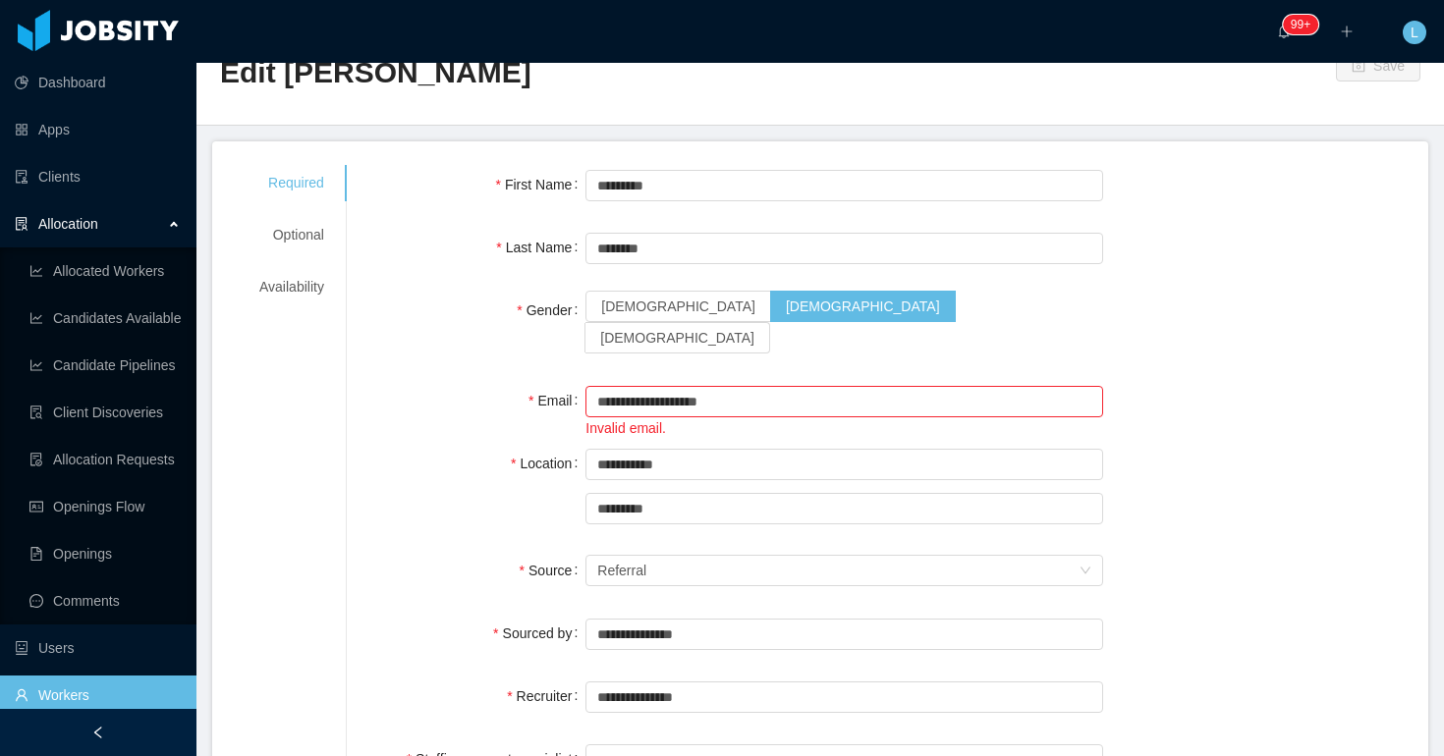
click at [1159, 255] on div "Last Name ********" at bounding box center [887, 247] width 1034 height 39
click at [603, 386] on input "**********" at bounding box center [844, 401] width 518 height 31
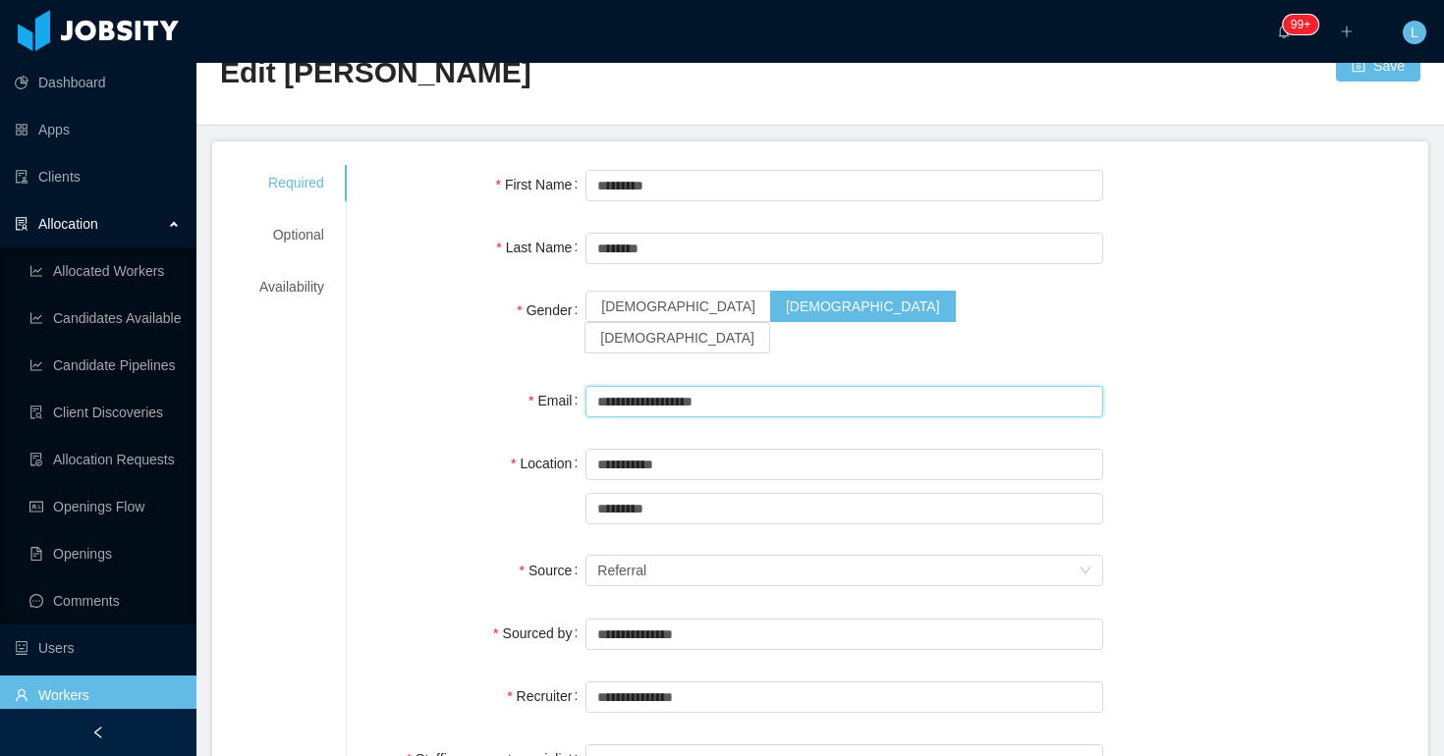
type input "**********"
click at [1293, 383] on div "**********" at bounding box center [887, 400] width 1034 height 39
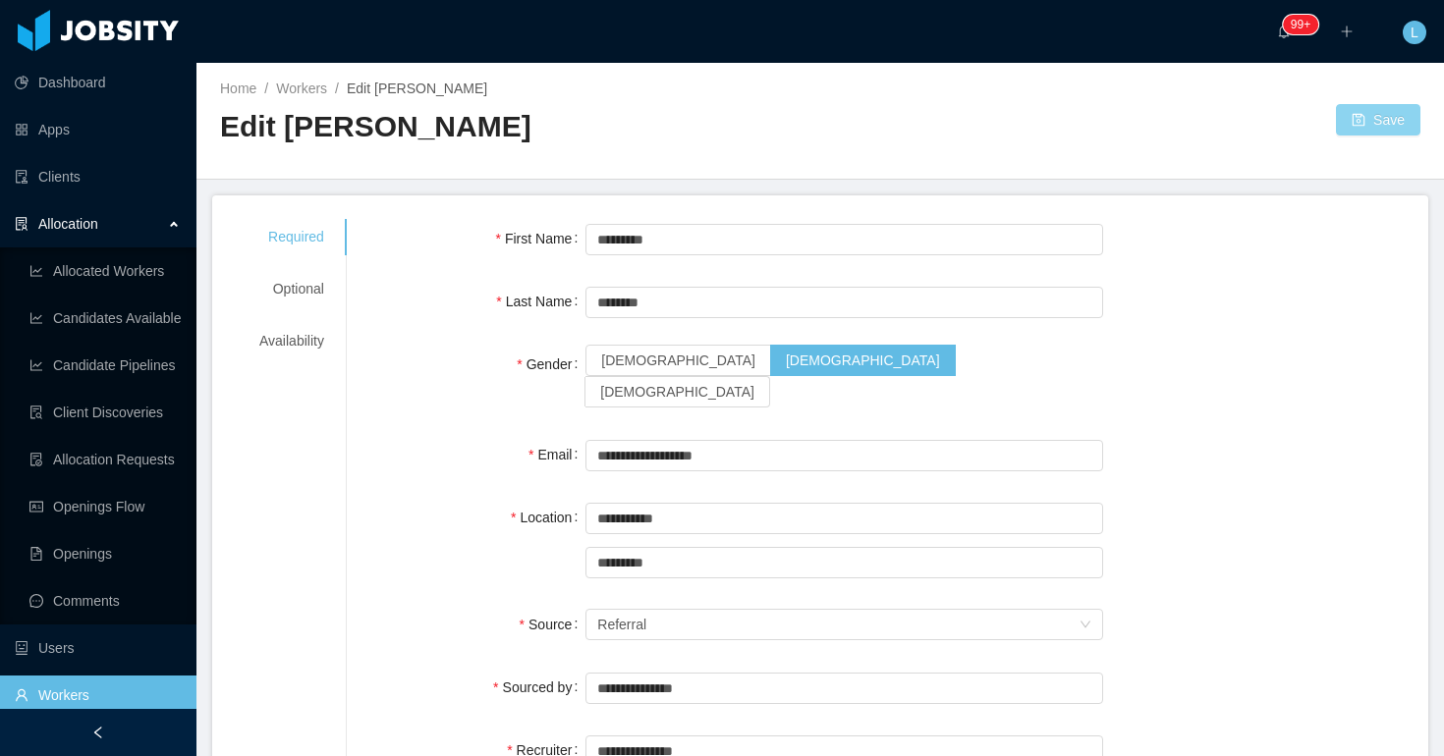
click at [1373, 119] on button "Save" at bounding box center [1378, 119] width 84 height 31
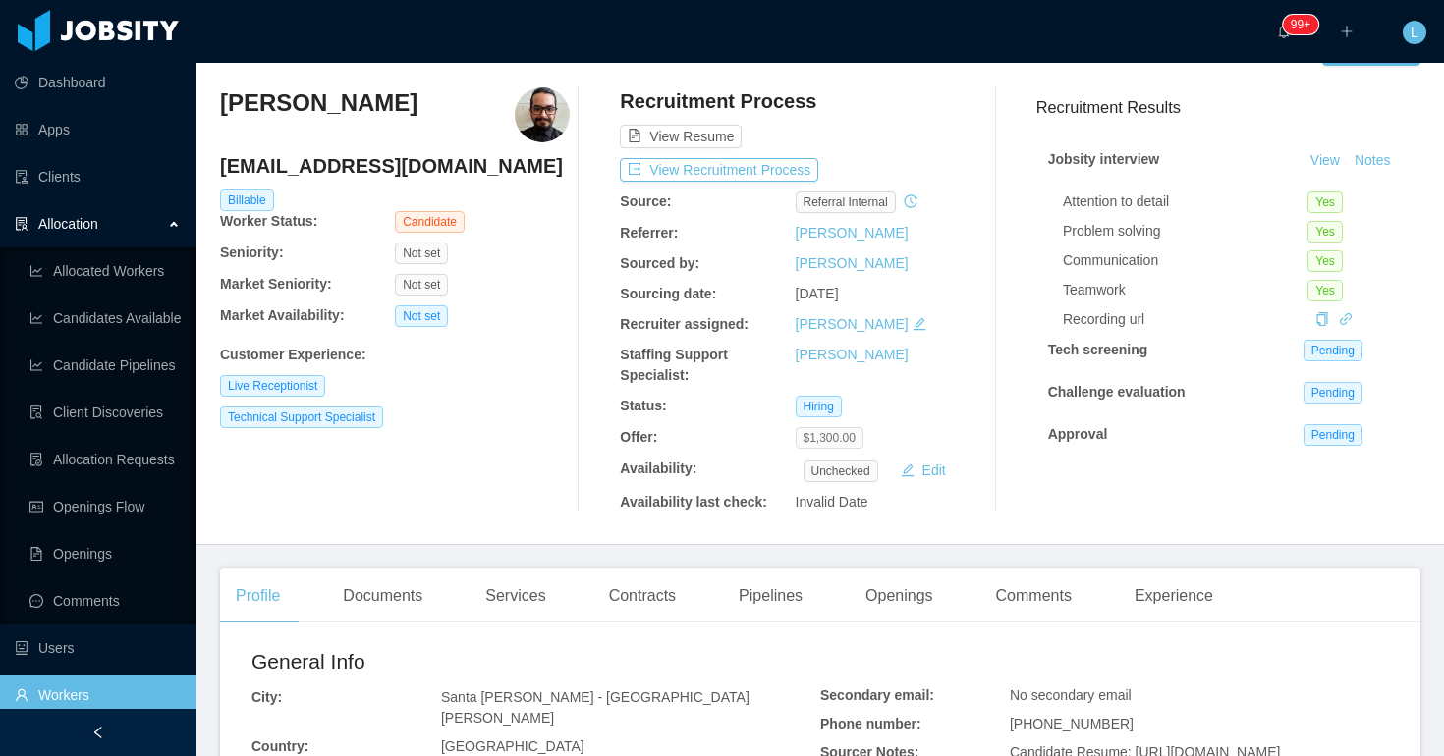
scroll to position [78, 0]
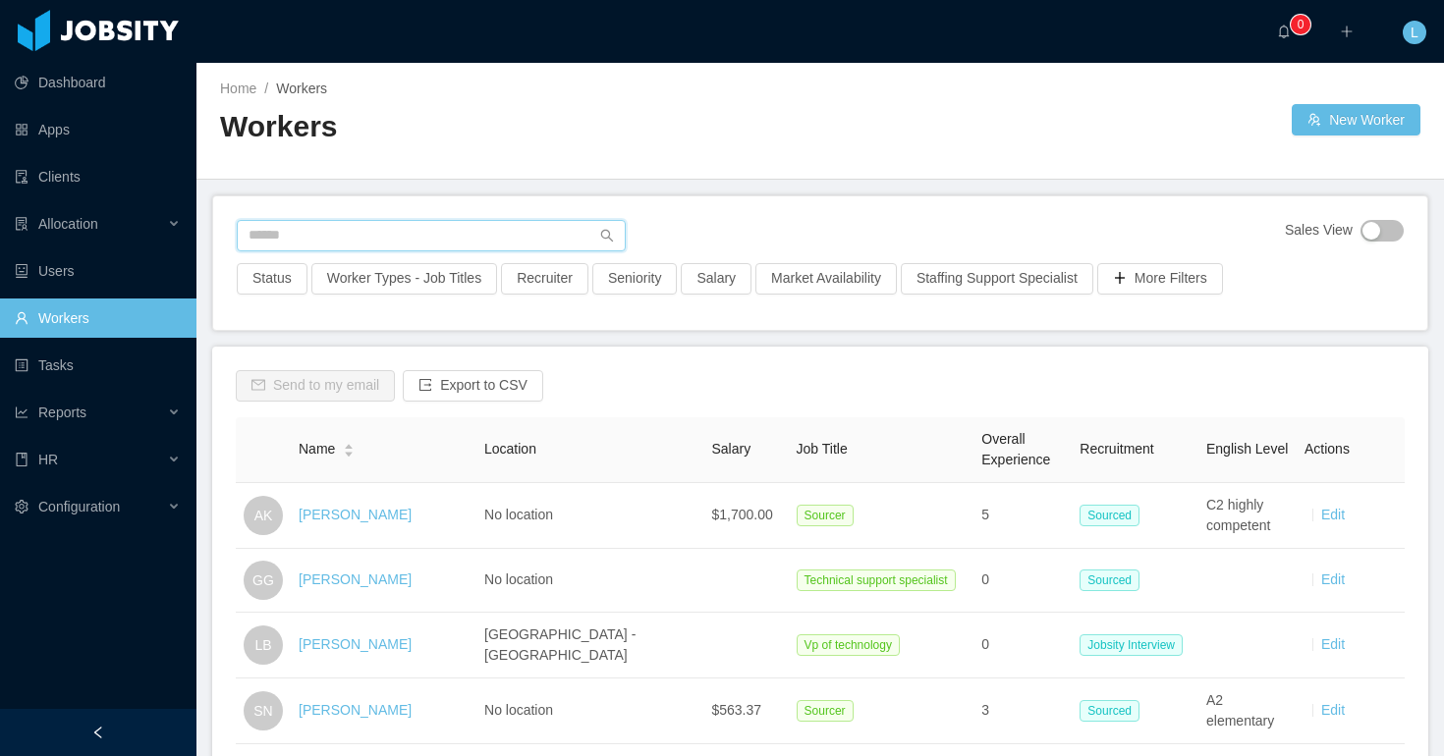
click at [333, 232] on input "text" at bounding box center [431, 235] width 389 height 31
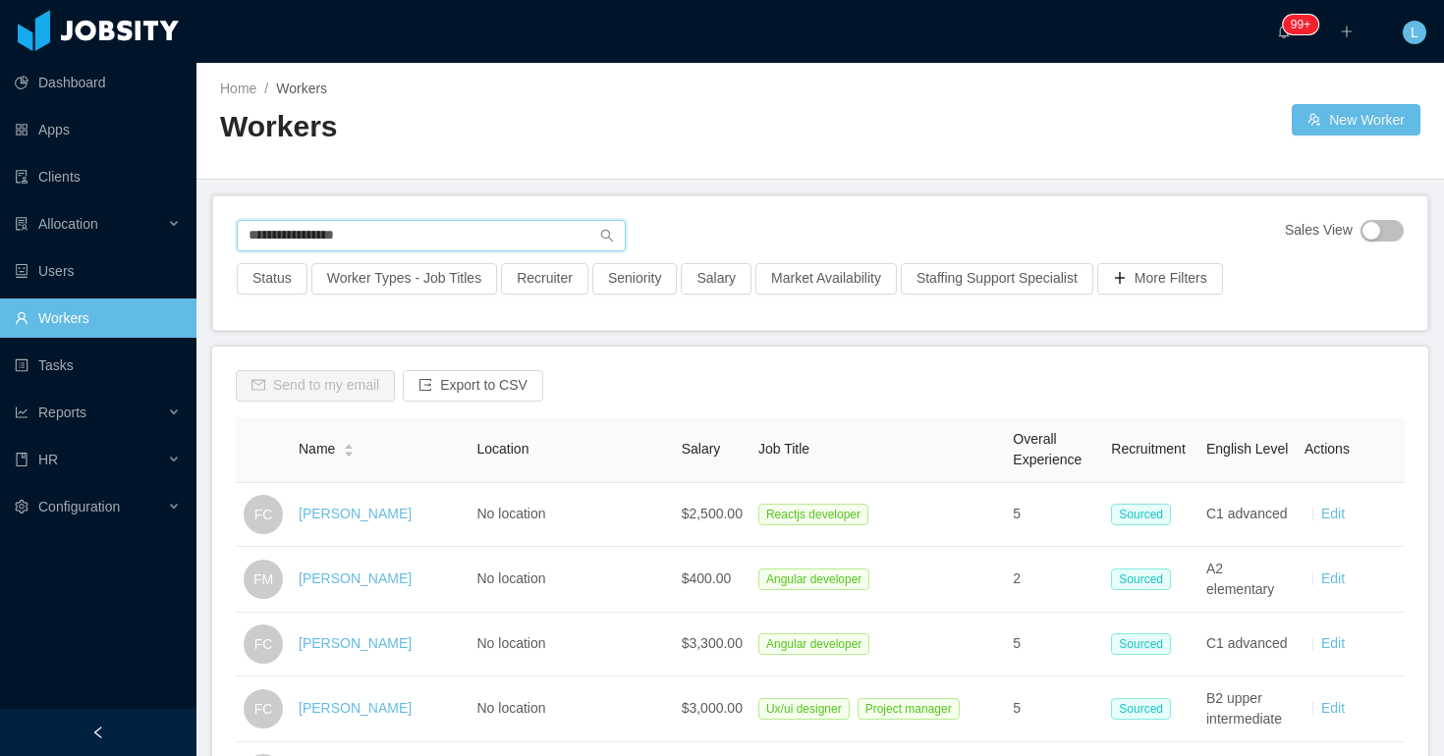
type input "**********"
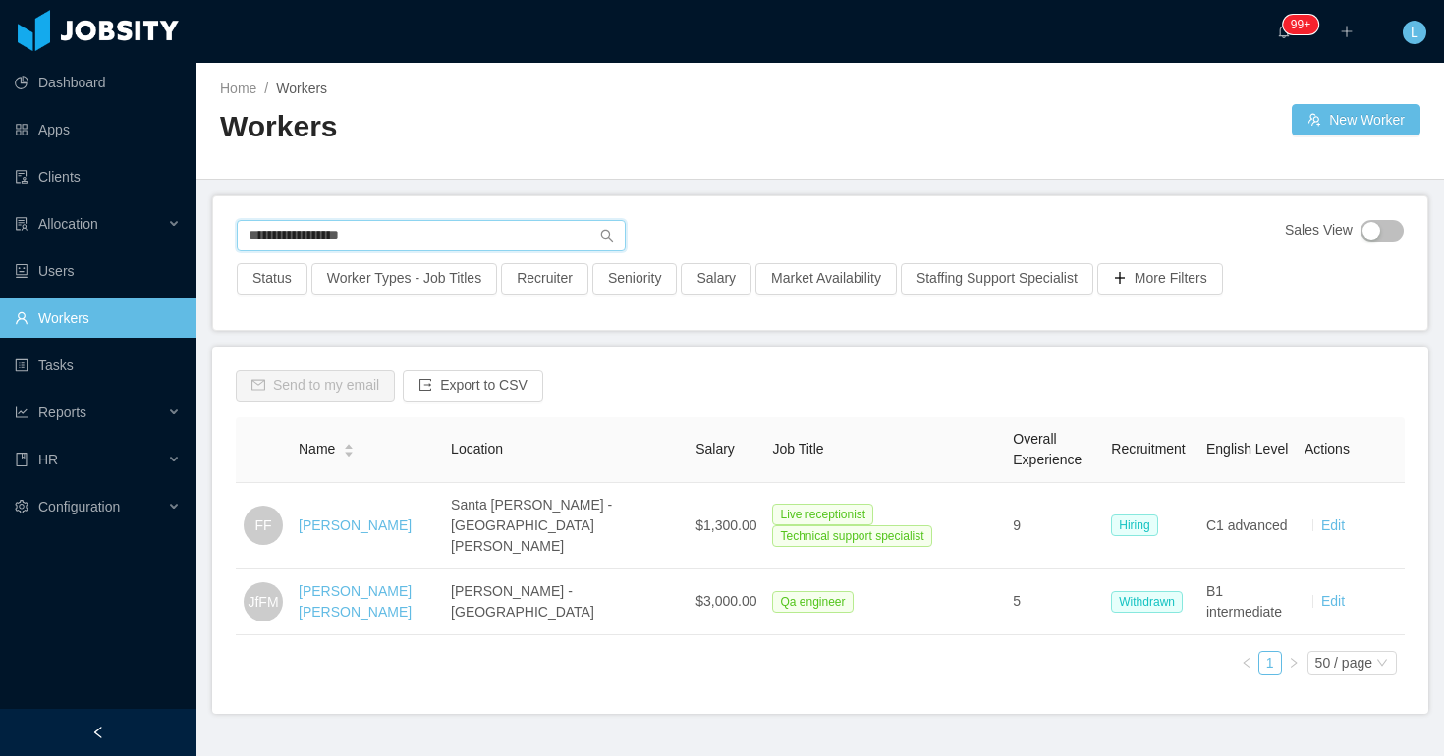
type input "**********"
